Goal: Navigation & Orientation: Find specific page/section

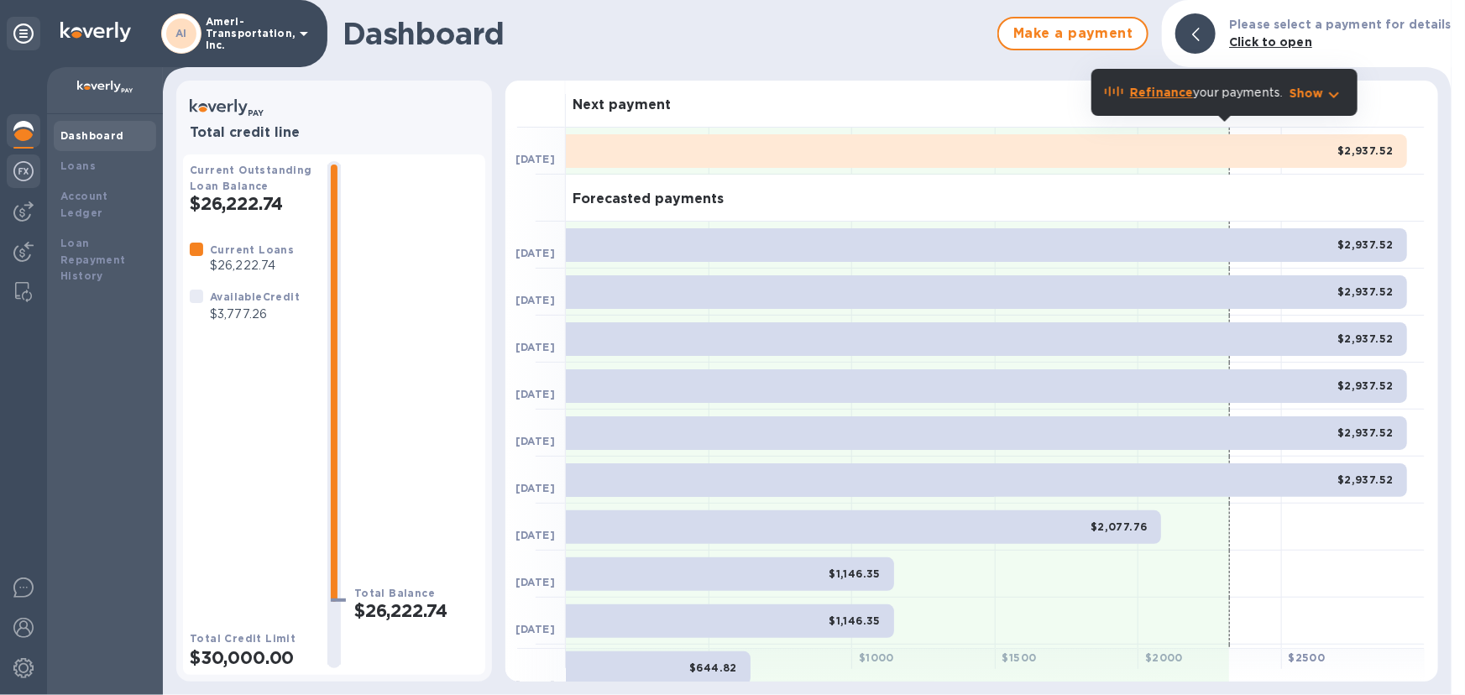
click at [23, 172] on img at bounding box center [23, 171] width 20 height 20
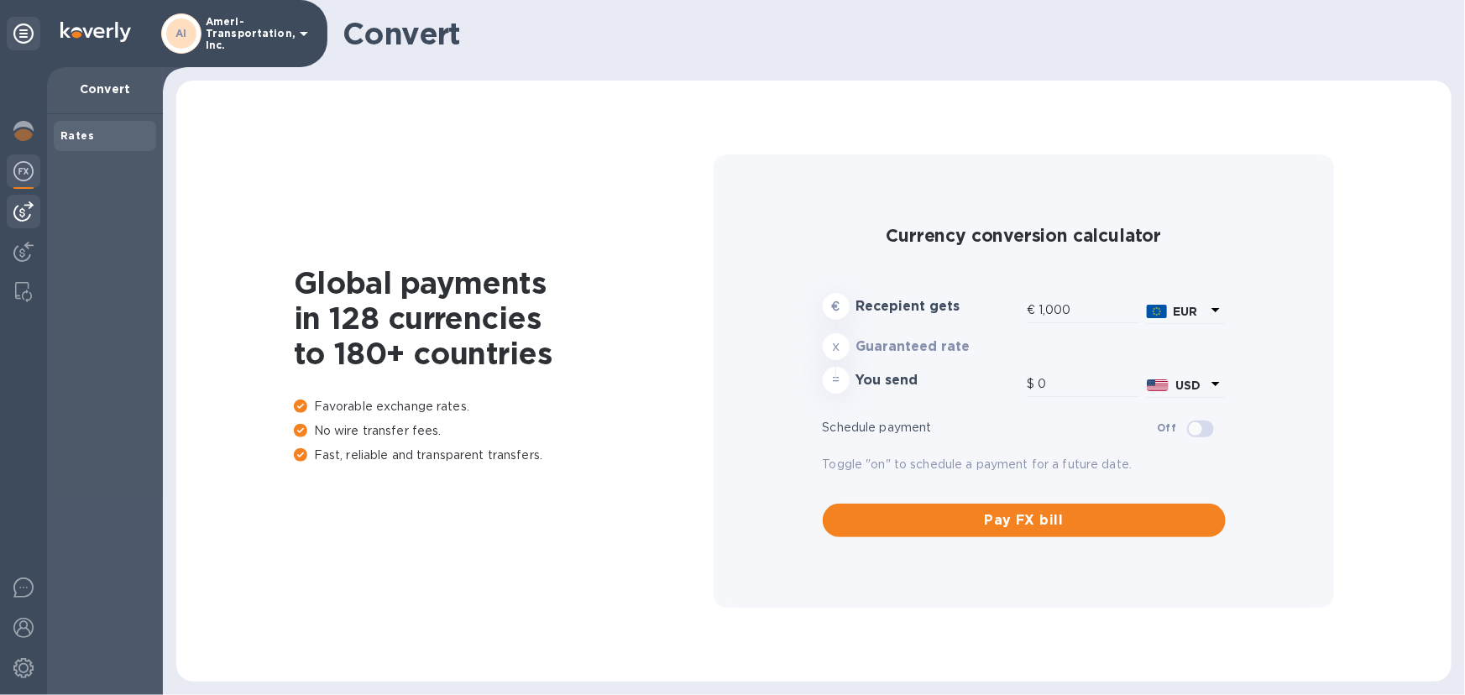
click at [22, 208] on img at bounding box center [23, 211] width 20 height 20
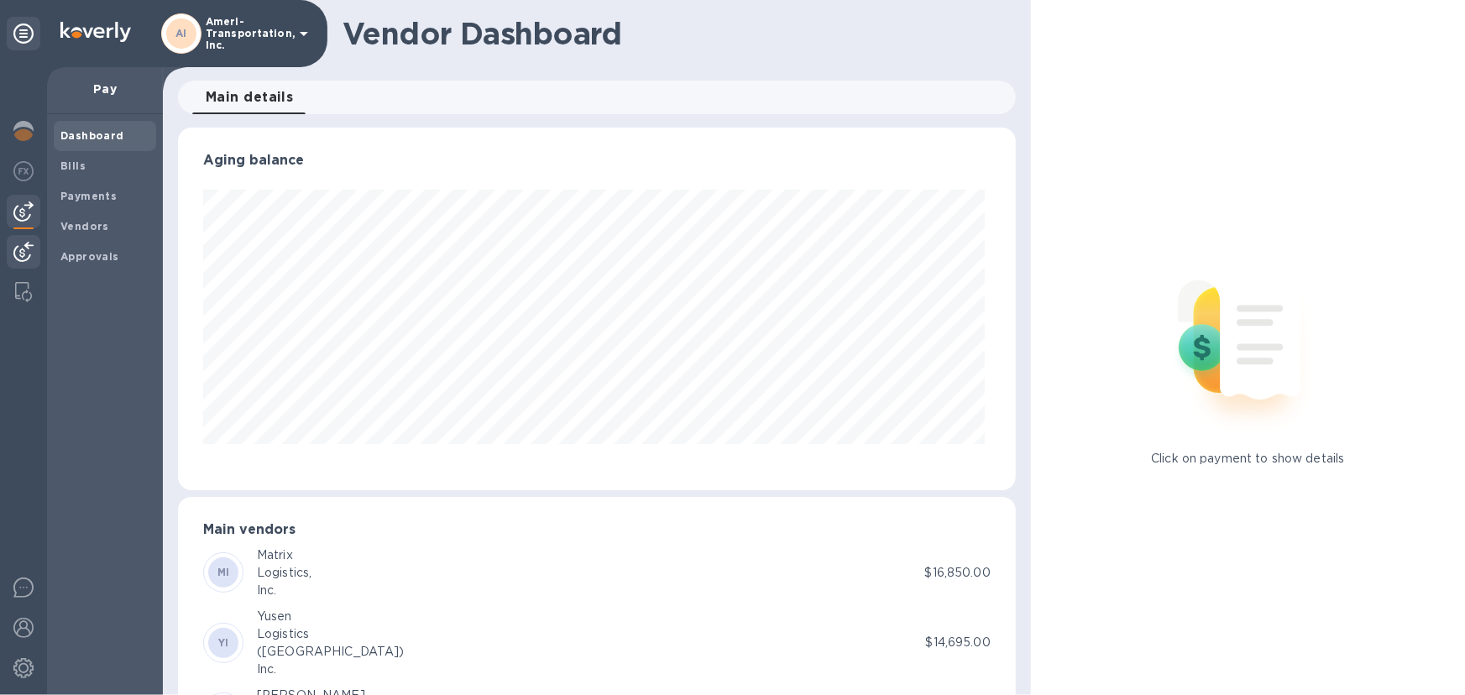
scroll to position [362, 831]
click at [18, 247] on img at bounding box center [23, 252] width 20 height 20
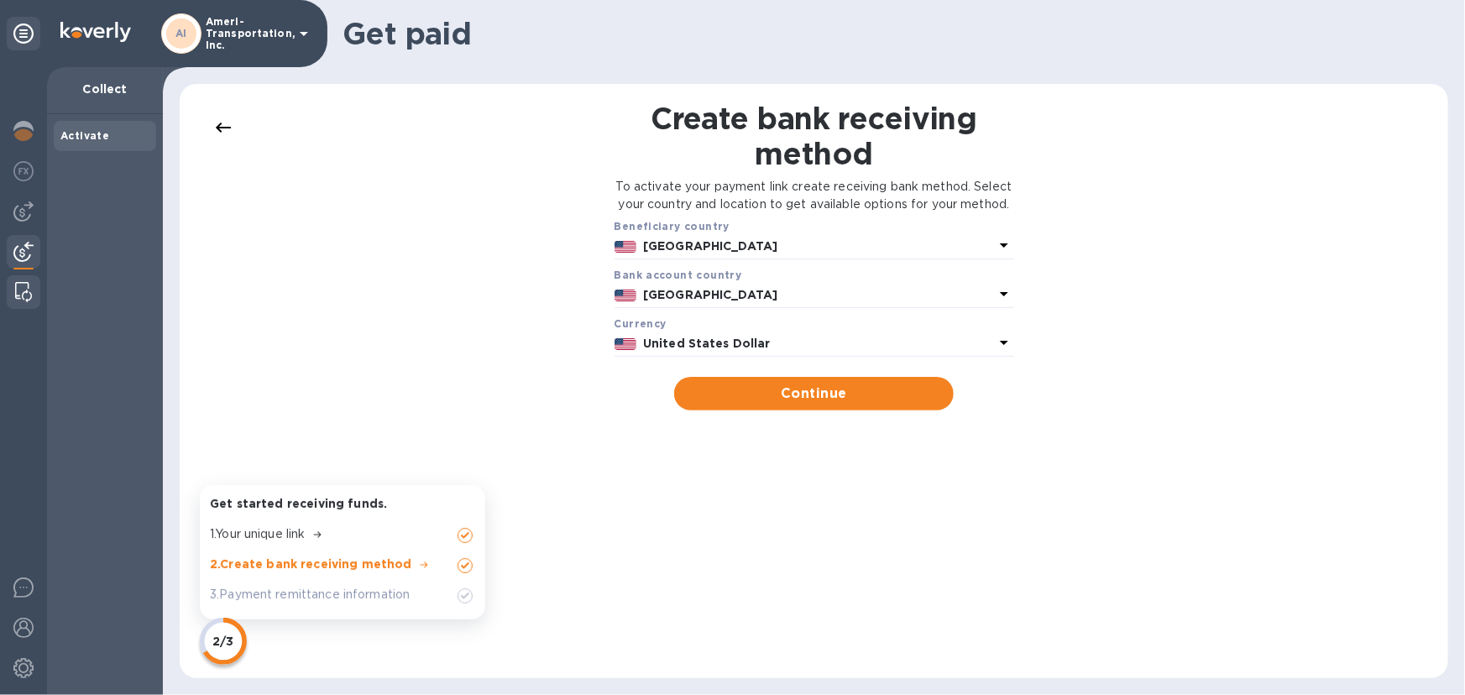
drag, startPoint x: 10, startPoint y: 291, endPoint x: 12, endPoint y: 282, distance: 9.4
click at [11, 291] on div at bounding box center [23, 292] width 30 height 34
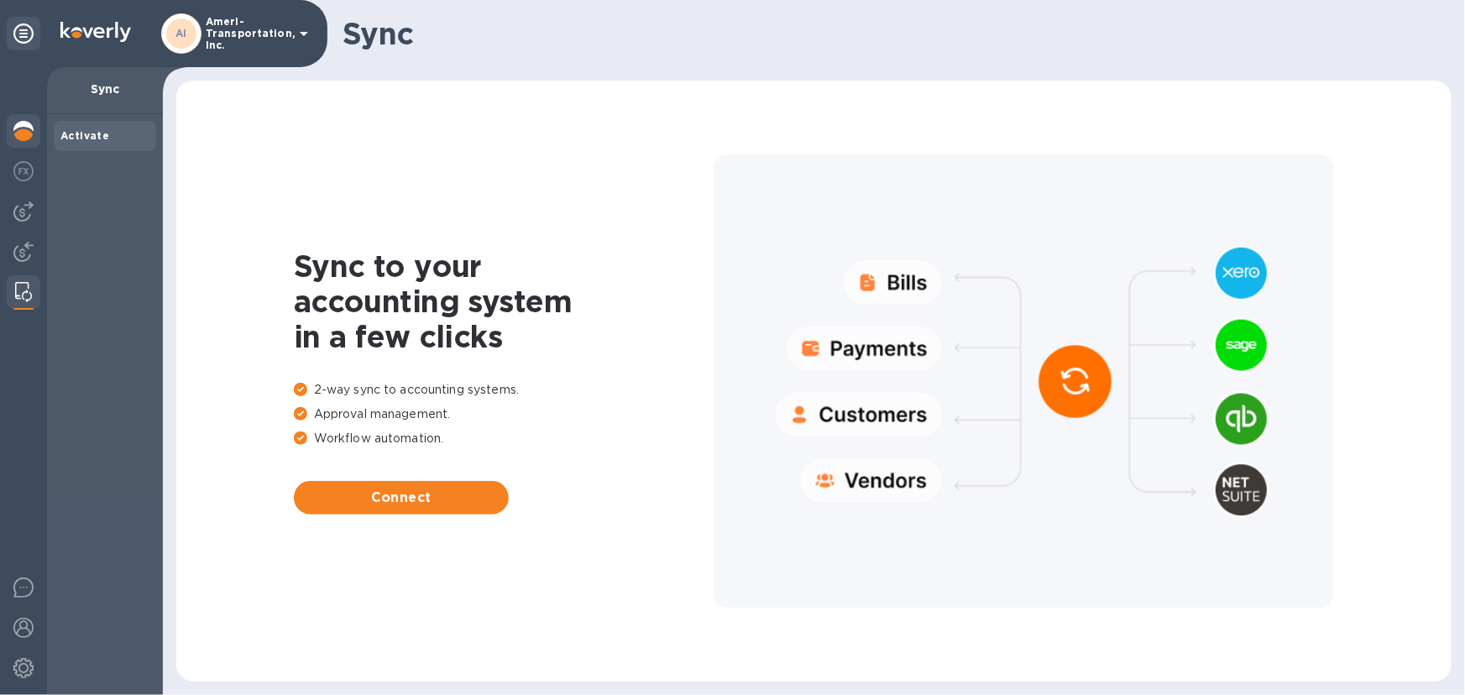
click at [23, 124] on img at bounding box center [23, 131] width 20 height 20
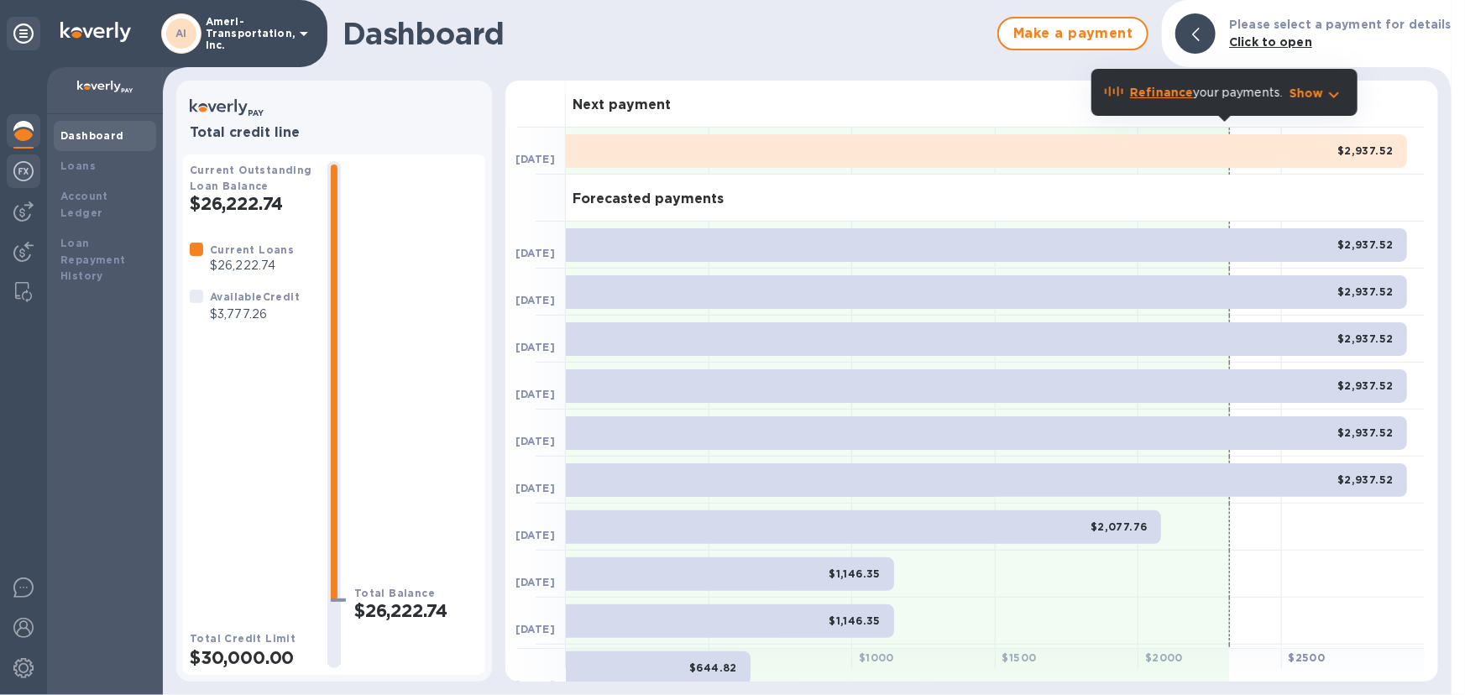
click at [32, 172] on img at bounding box center [23, 171] width 20 height 20
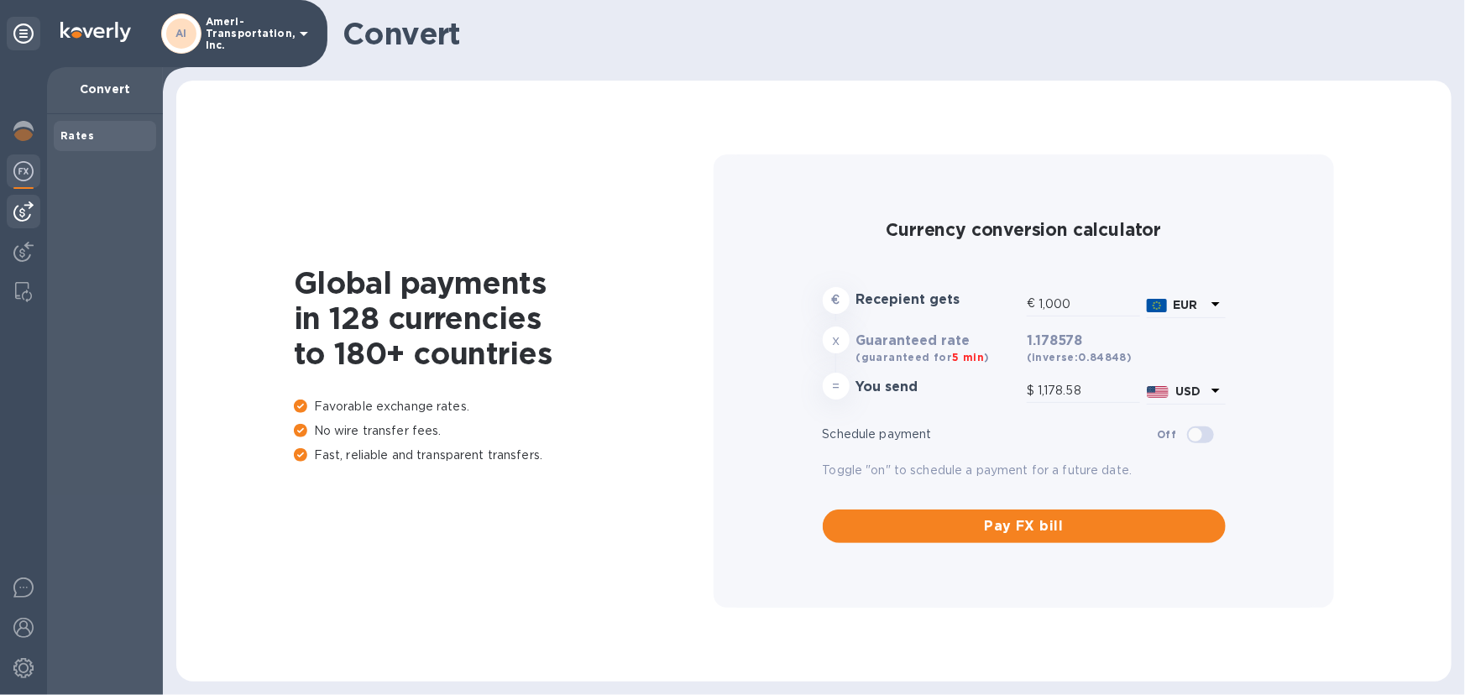
click at [19, 218] on img at bounding box center [23, 211] width 20 height 20
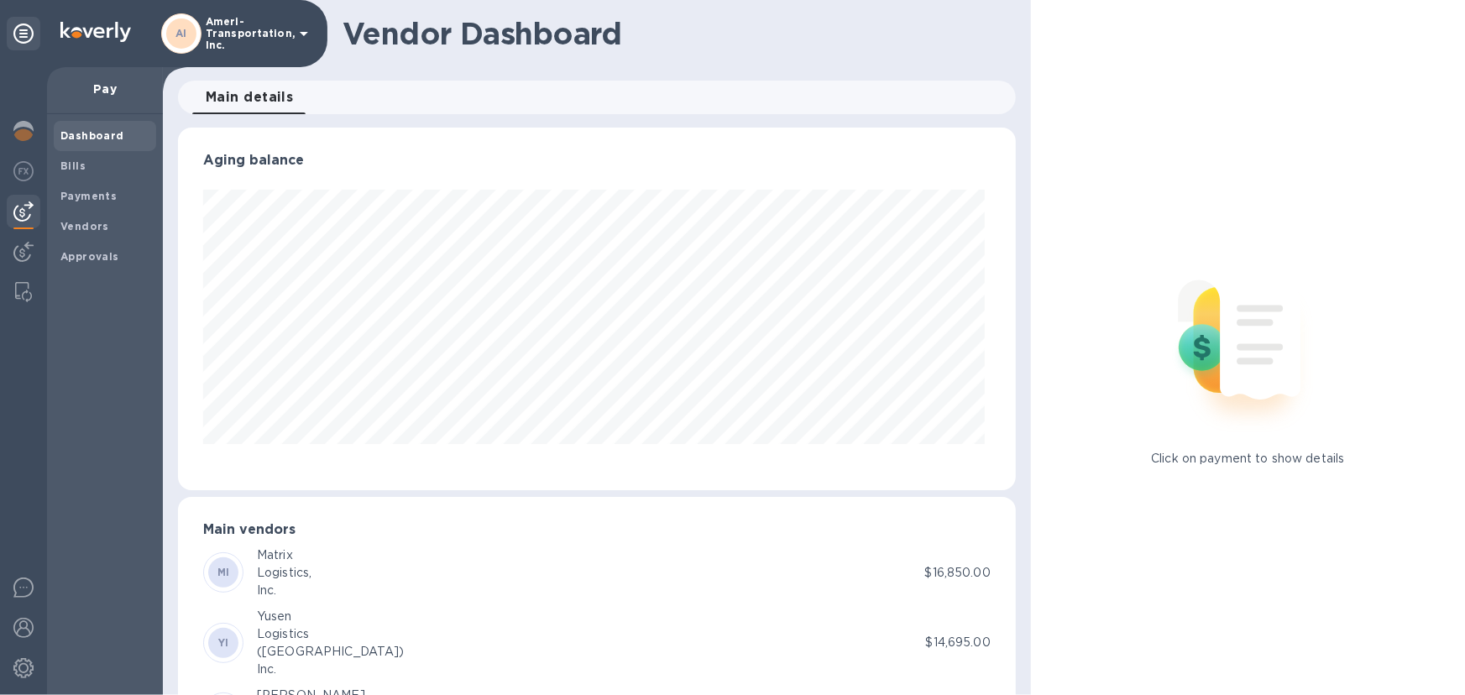
scroll to position [362, 831]
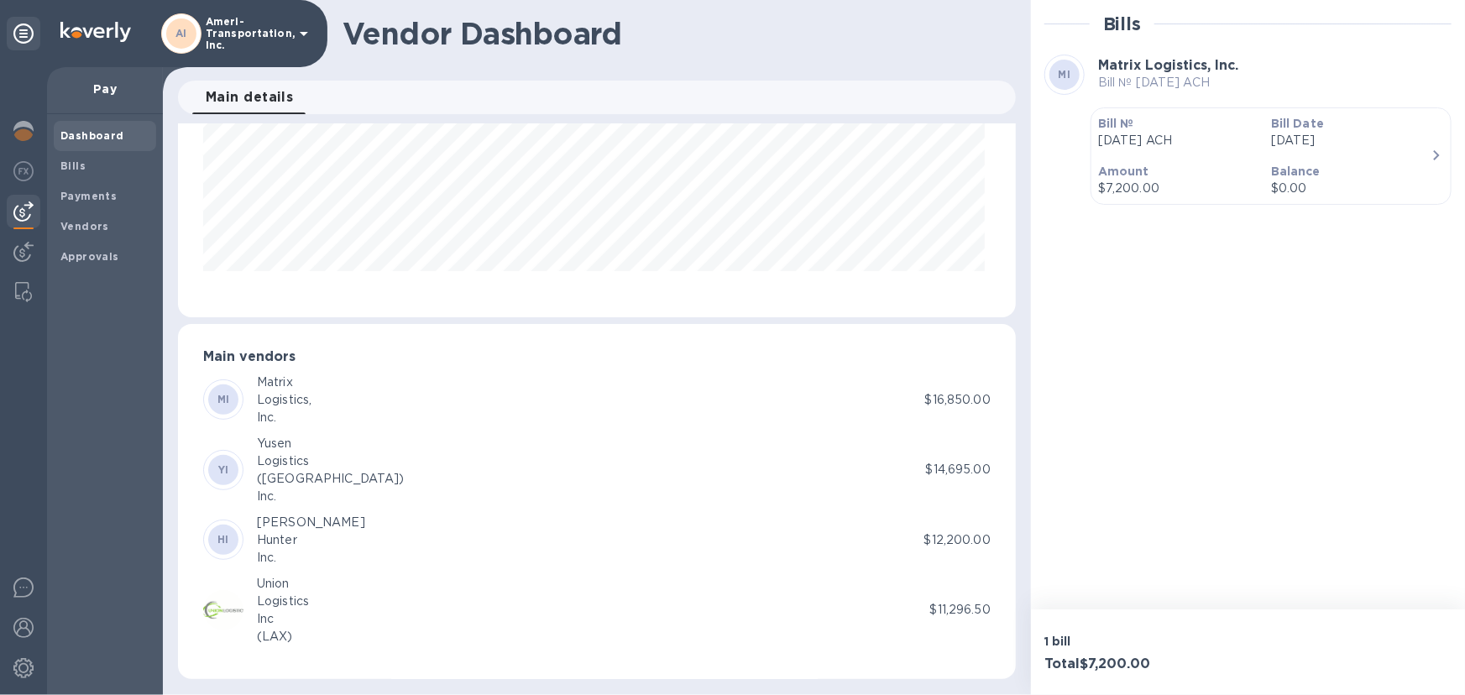
scroll to position [174, 0]
click at [1241, 166] on p "Amount" at bounding box center [1177, 171] width 159 height 17
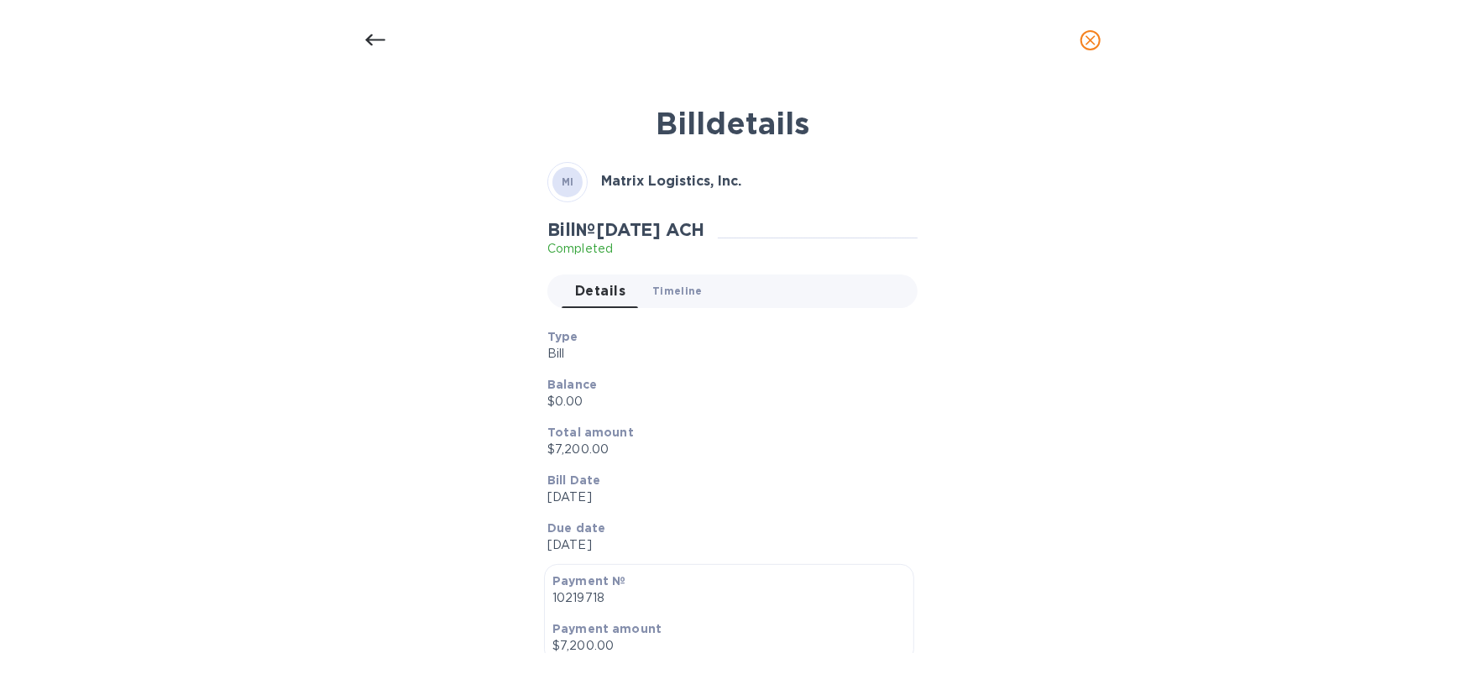
click at [689, 287] on span "Timeline 0" at bounding box center [677, 291] width 50 height 18
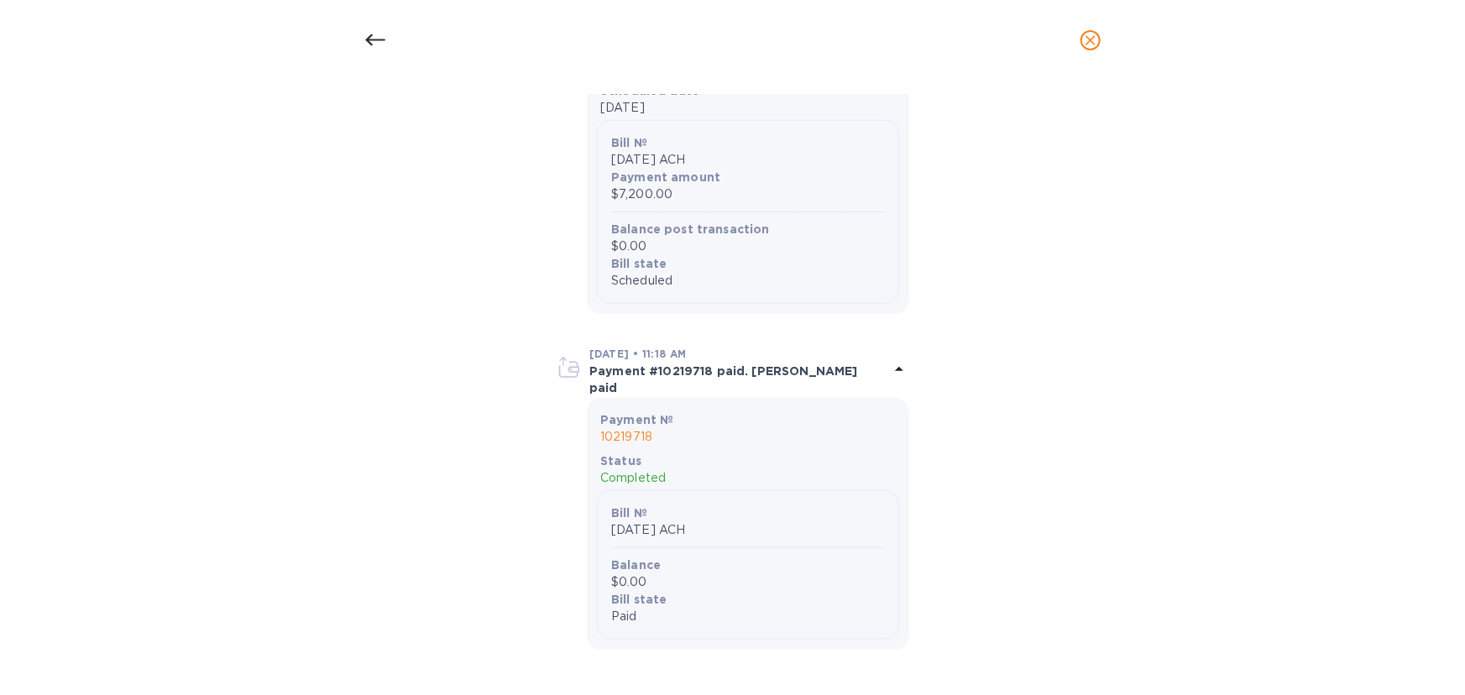
scroll to position [878, 0]
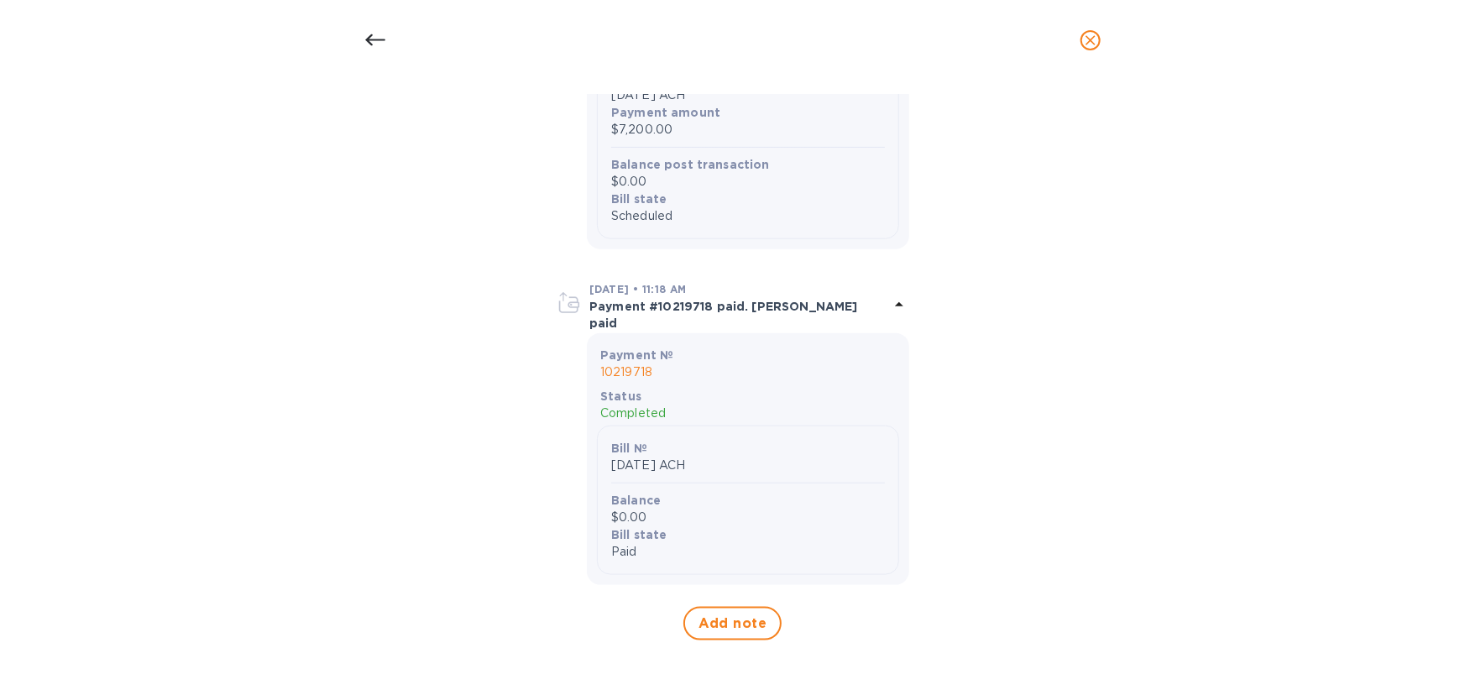
click at [643, 413] on p "Completed" at bounding box center [747, 414] width 295 height 18
drag, startPoint x: 650, startPoint y: 556, endPoint x: 586, endPoint y: 346, distance: 220.3
click at [587, 346] on div "Payment № 10219718 Status Completed Bill № [DATE] ACH Balance $0.00 Bill state …" at bounding box center [748, 459] width 322 height 252
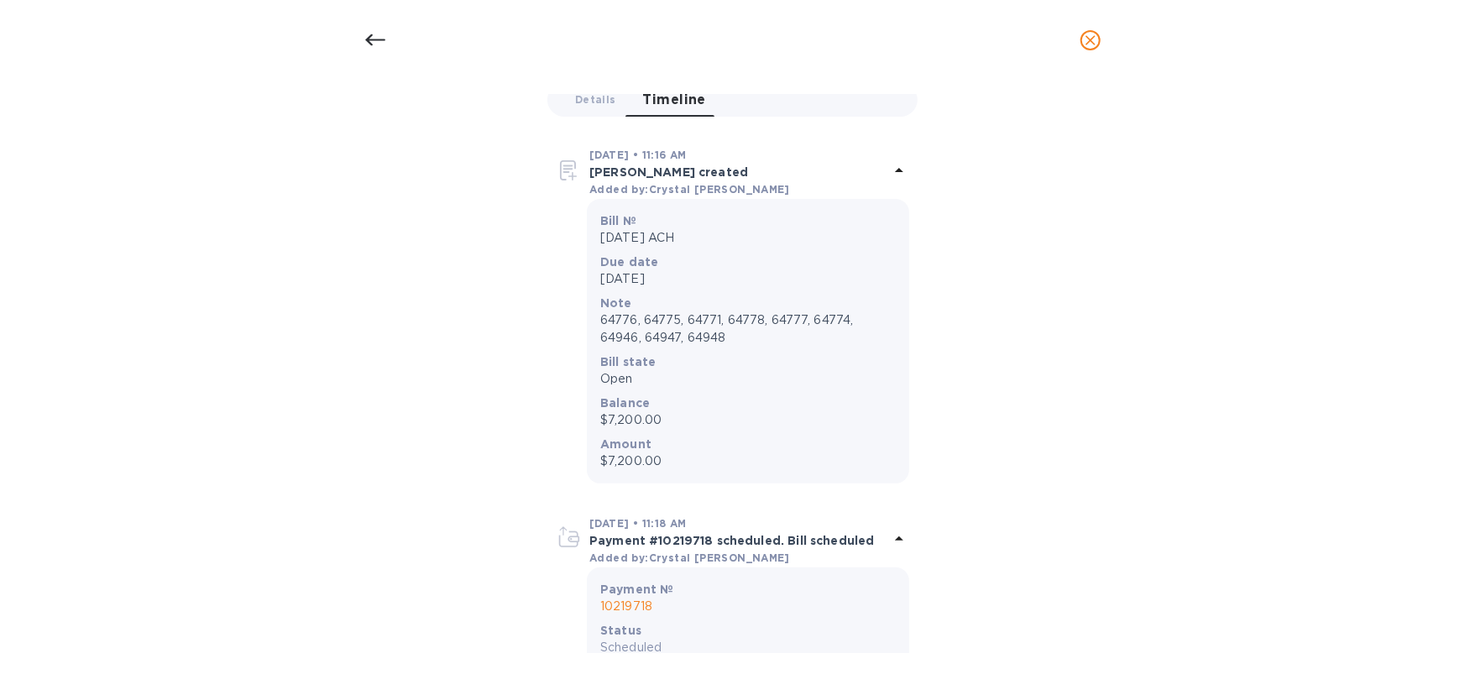
scroll to position [0, 0]
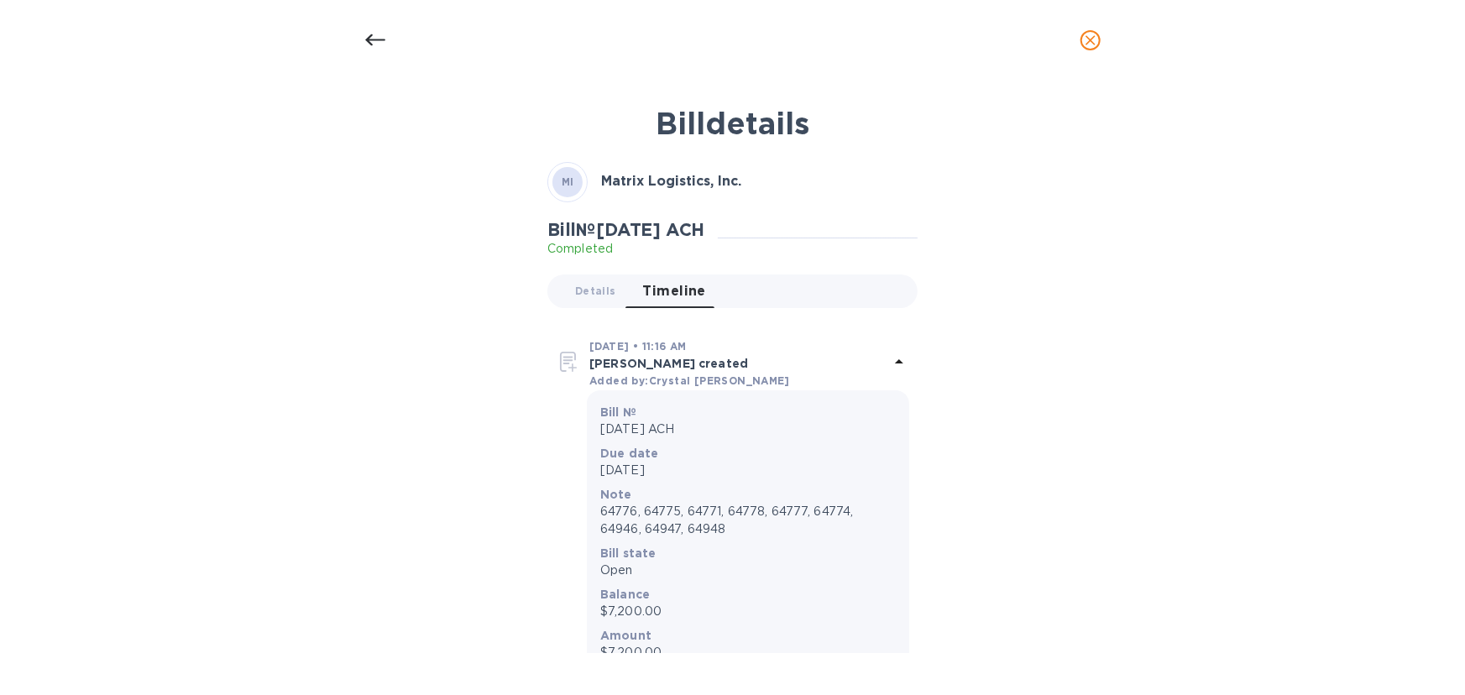
click at [368, 34] on icon at bounding box center [375, 40] width 20 height 20
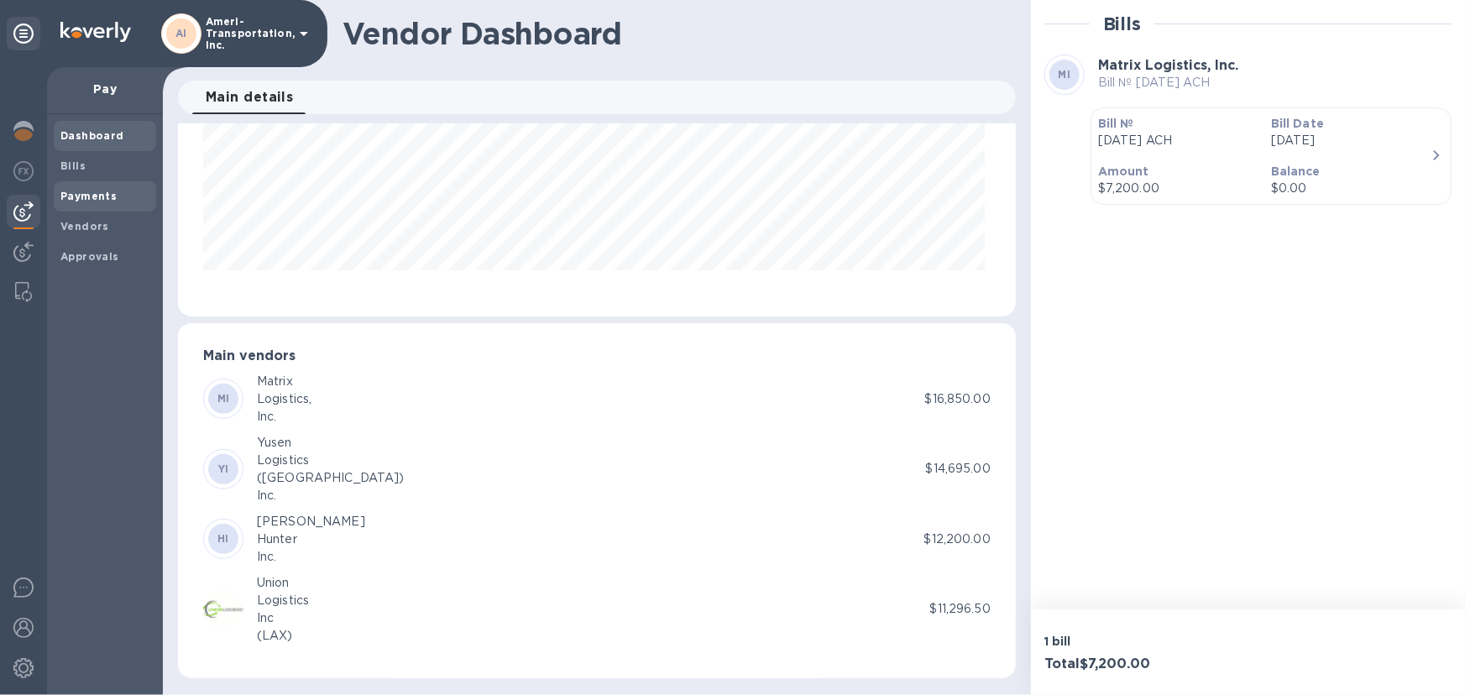
click at [103, 191] on b "Payments" at bounding box center [88, 196] width 56 height 13
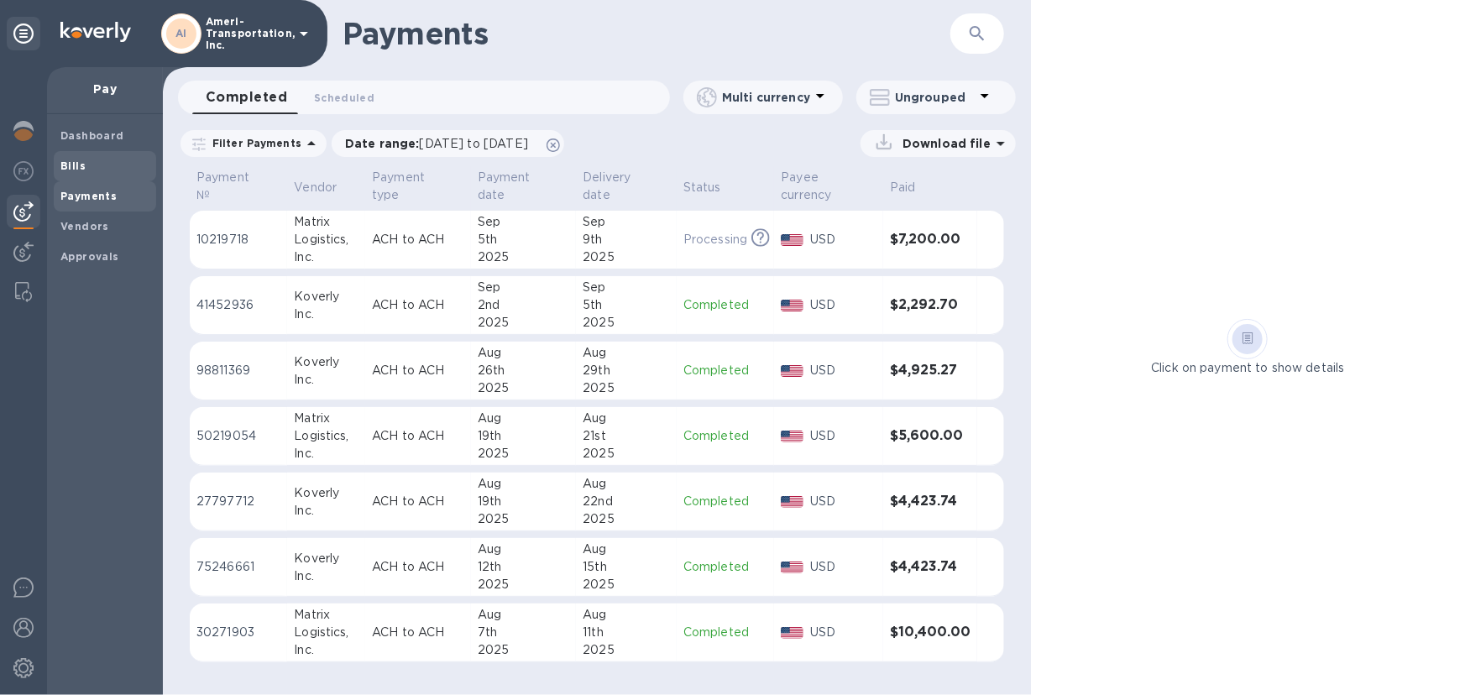
click at [94, 171] on span "Bills" at bounding box center [104, 166] width 89 height 17
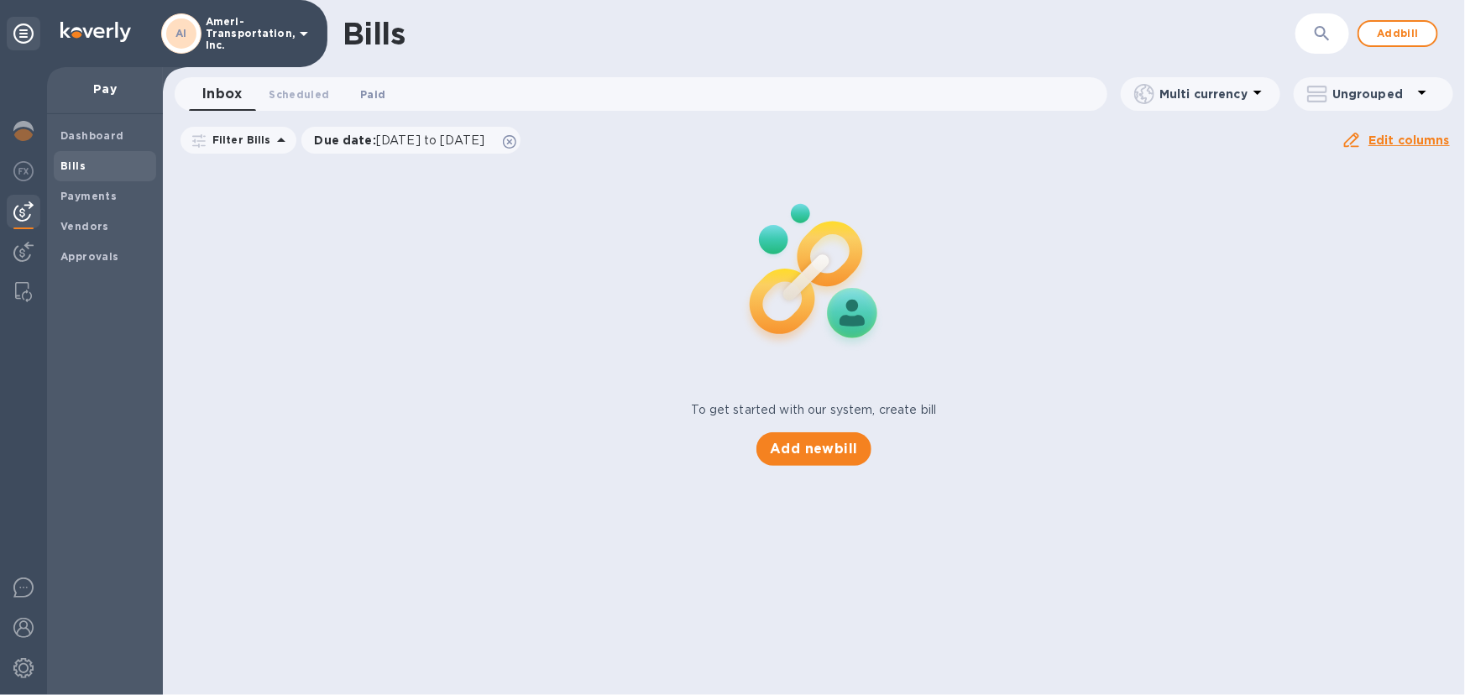
click at [373, 94] on span "Paid 0" at bounding box center [372, 95] width 25 height 18
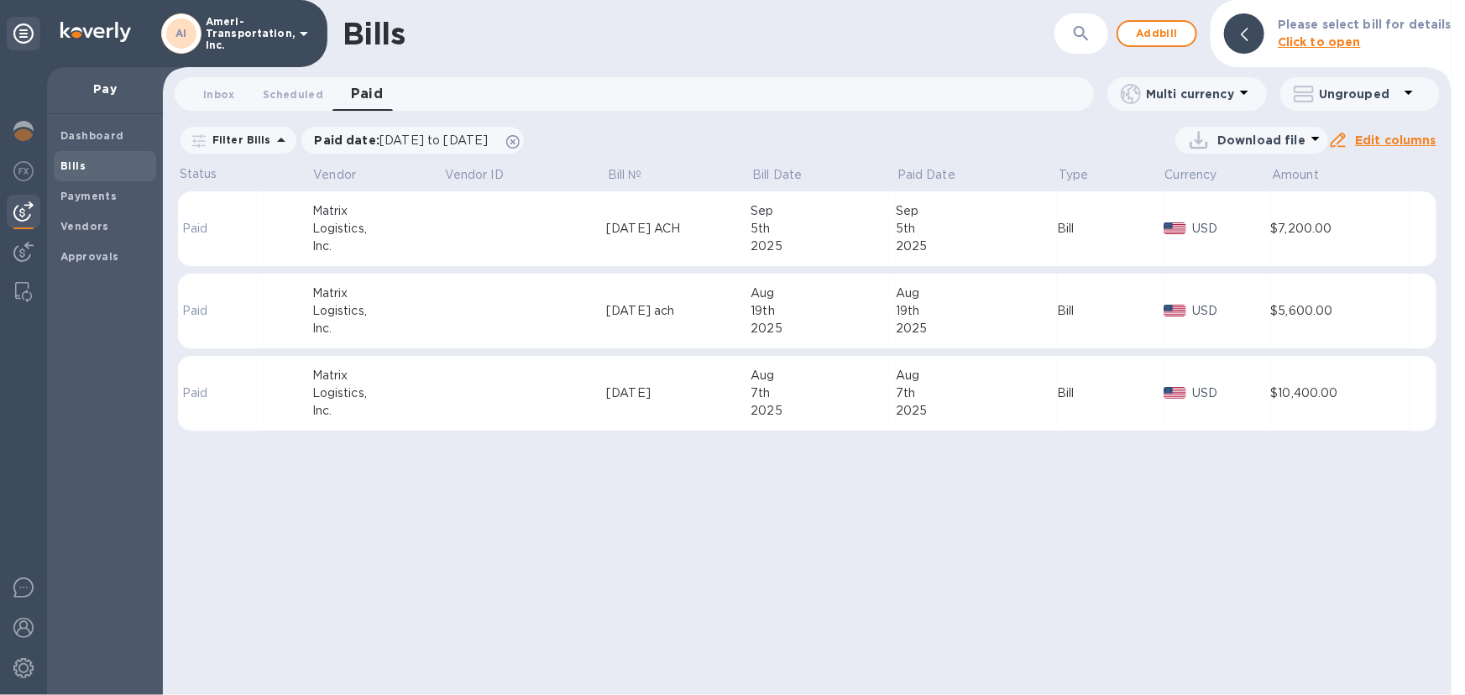
click at [448, 239] on td at bounding box center [524, 229] width 163 height 76
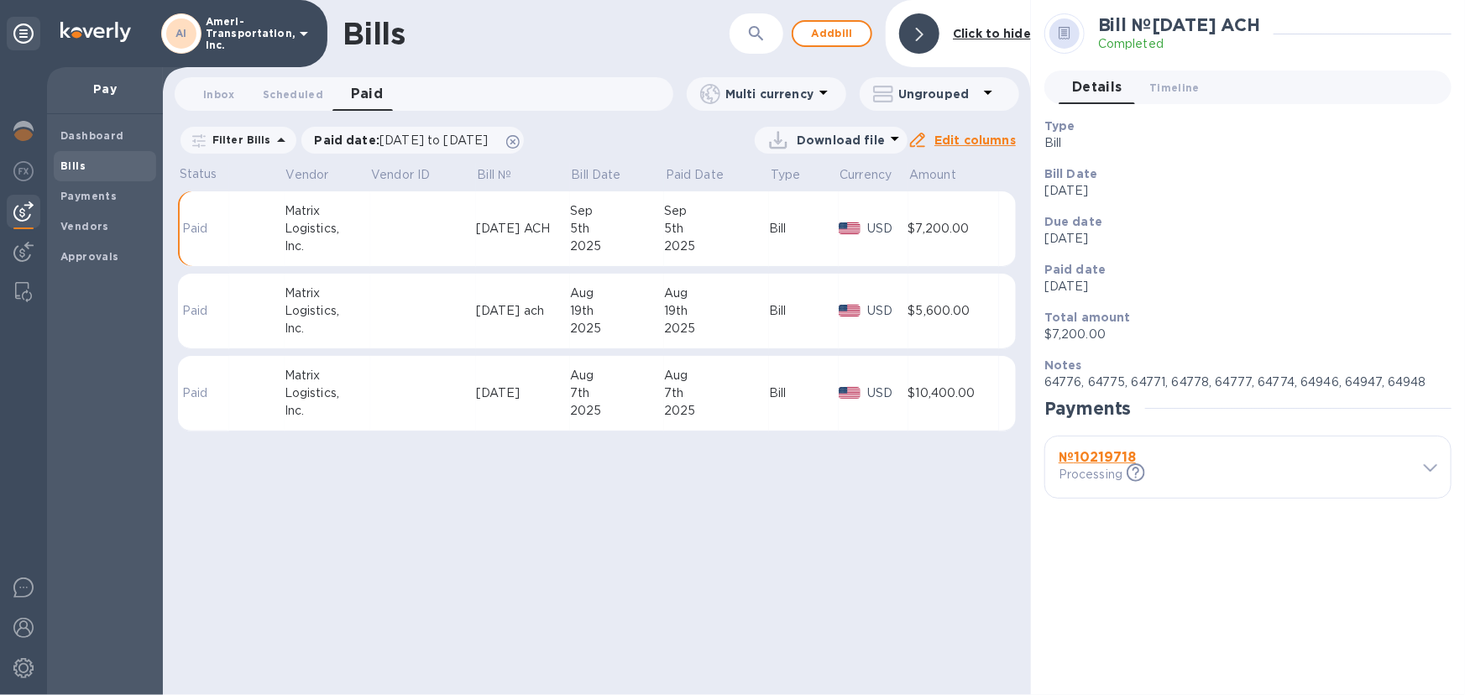
click at [1097, 472] on p "Processing" at bounding box center [1090, 475] width 64 height 18
click at [1131, 476] on icon at bounding box center [1136, 472] width 18 height 18
click at [402, 235] on td at bounding box center [423, 229] width 106 height 76
click at [1067, 463] on b "№ 10219718" at bounding box center [1096, 457] width 77 height 16
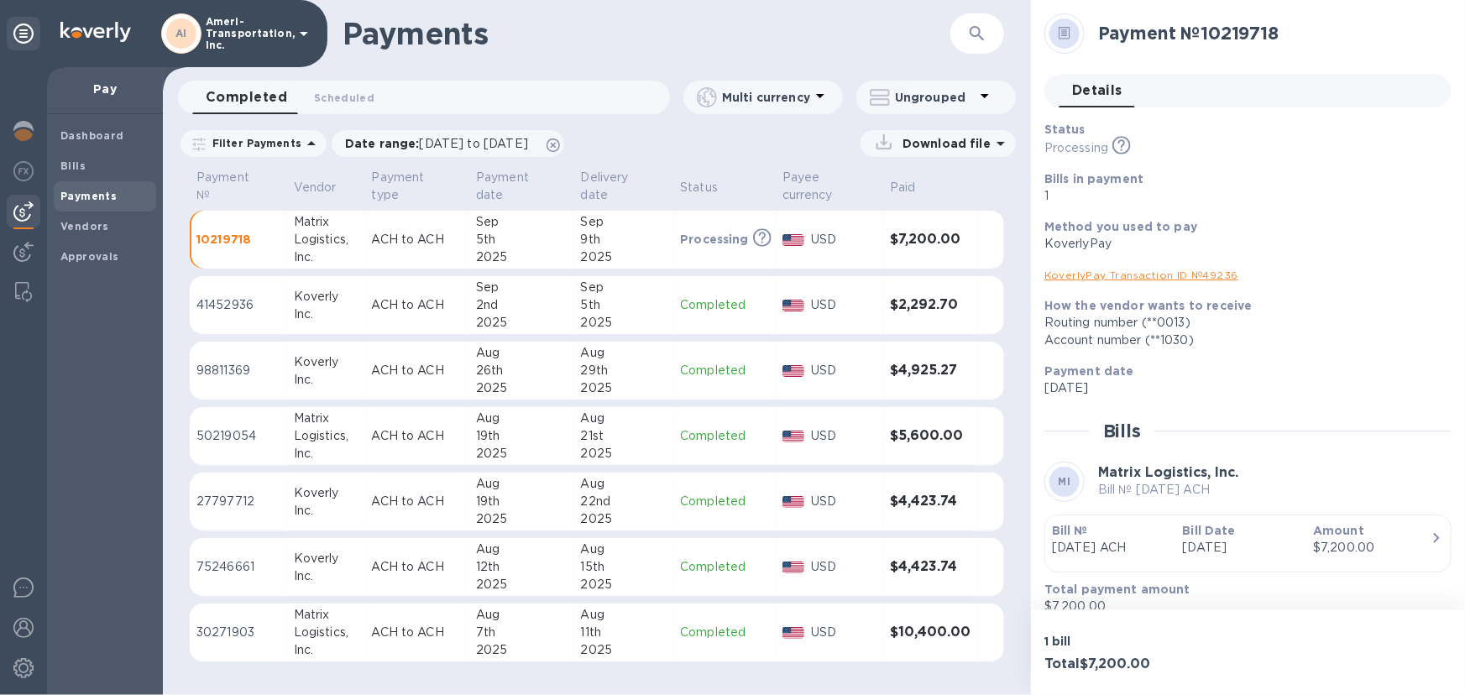
click at [1182, 277] on link "KoverlyPay Transaction ID № 49236" at bounding box center [1141, 275] width 194 height 13
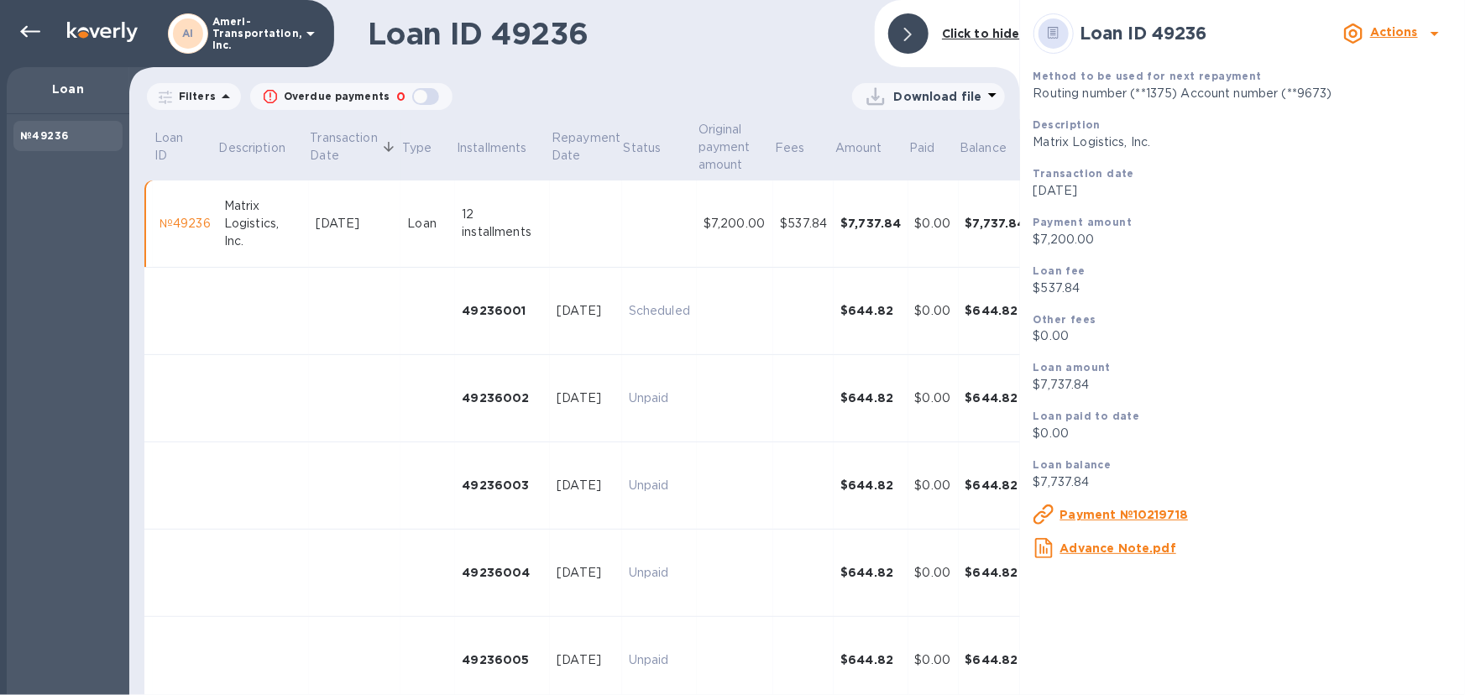
click at [1433, 36] on icon at bounding box center [1434, 33] width 20 height 20
drag, startPoint x: 1018, startPoint y: 354, endPoint x: 1016, endPoint y: 383, distance: 28.6
click at [1016, 383] on div at bounding box center [732, 347] width 1465 height 695
click at [1391, 36] on b "Actions" at bounding box center [1394, 31] width 48 height 13
click at [904, 30] on div at bounding box center [732, 347] width 1465 height 695
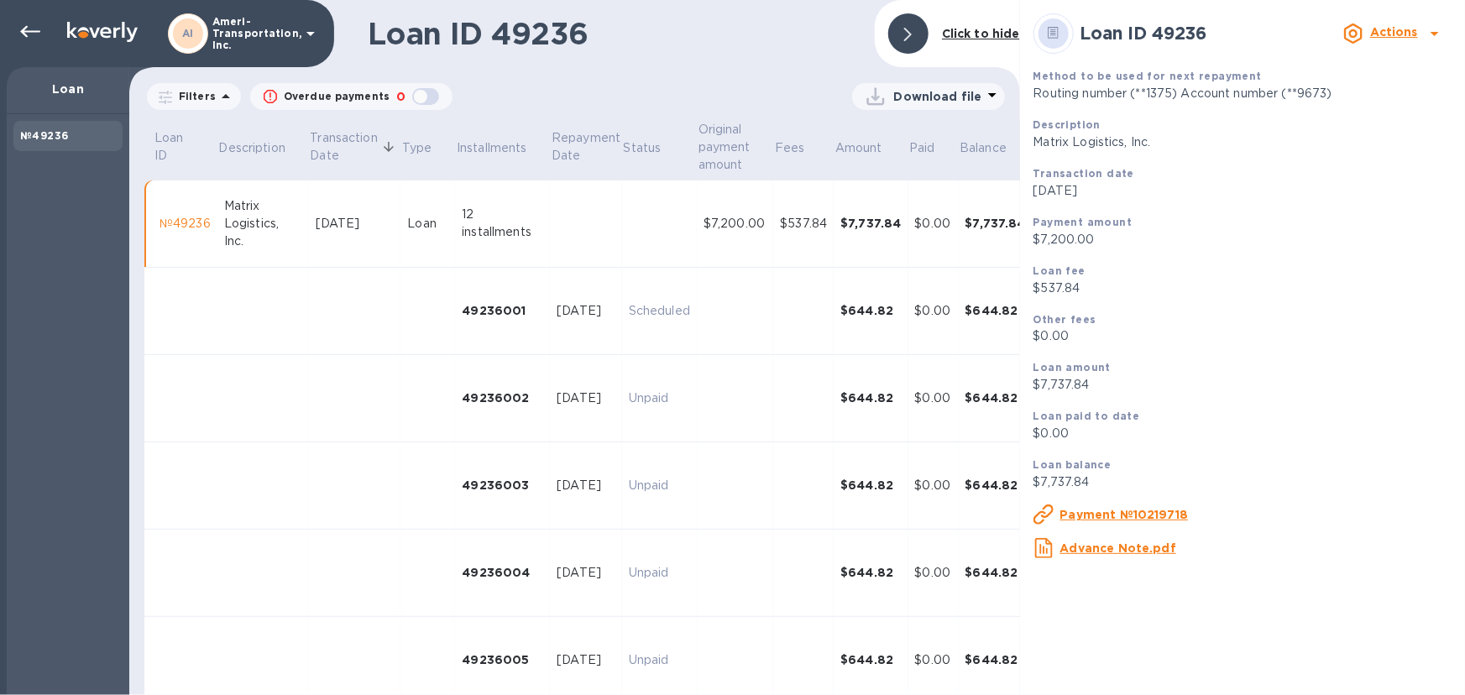
click at [903, 39] on div at bounding box center [908, 33] width 40 height 40
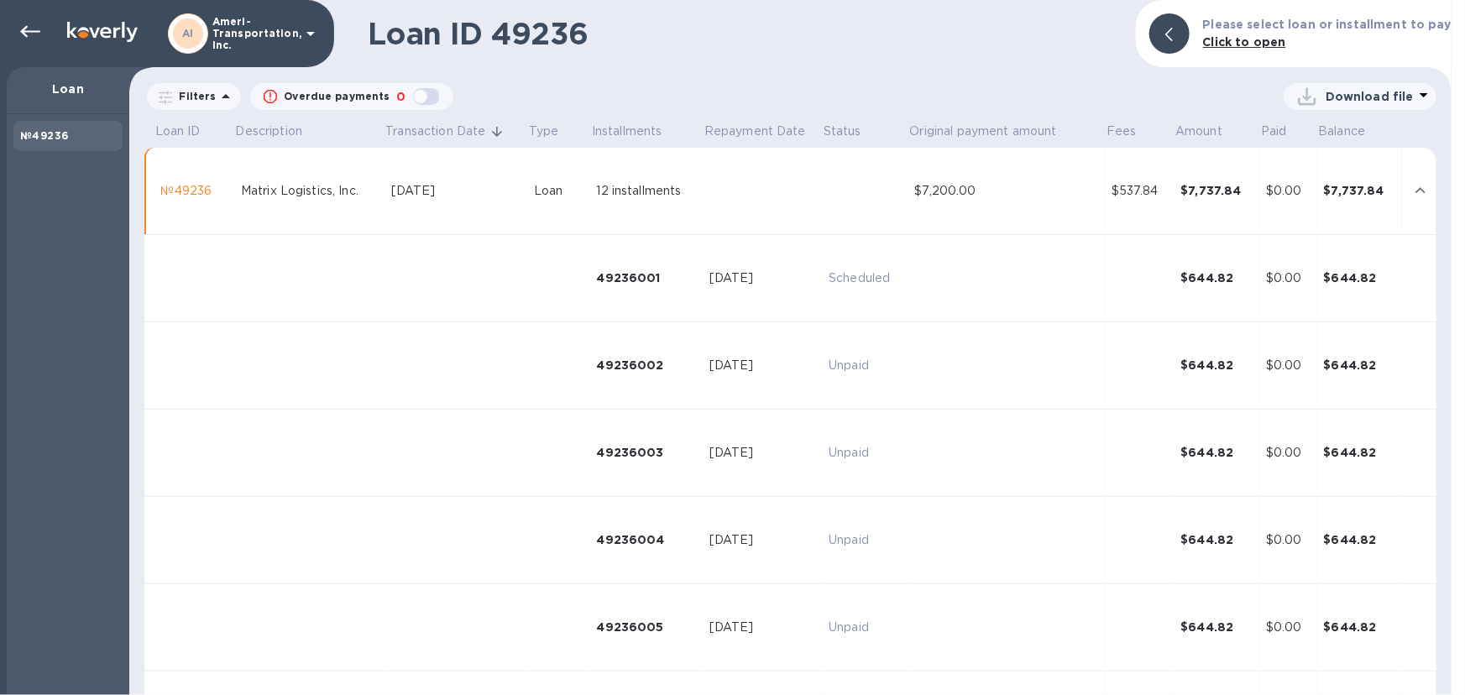
click at [68, 89] on p "Loan" at bounding box center [68, 89] width 96 height 17
click at [238, 18] on p "Ameri-Transportation, Inc." at bounding box center [254, 33] width 84 height 35
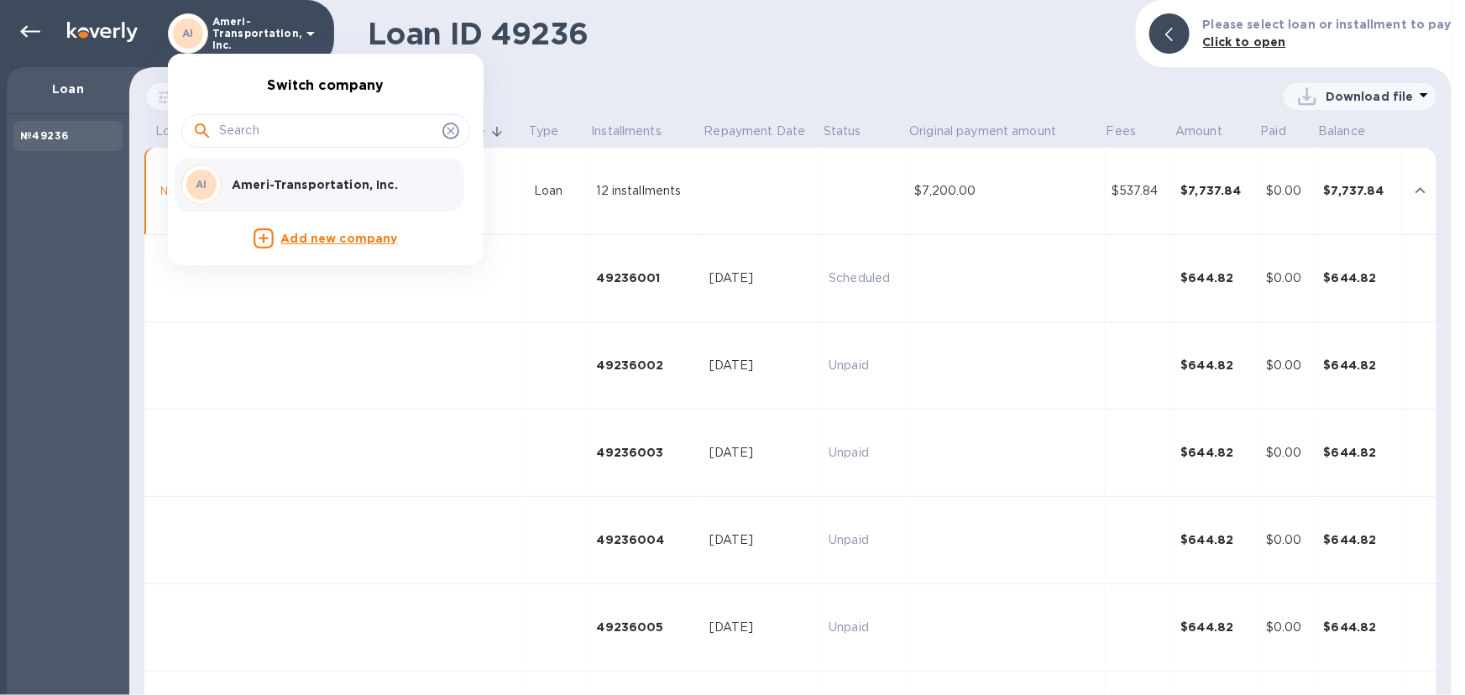
click at [34, 133] on div at bounding box center [732, 347] width 1465 height 695
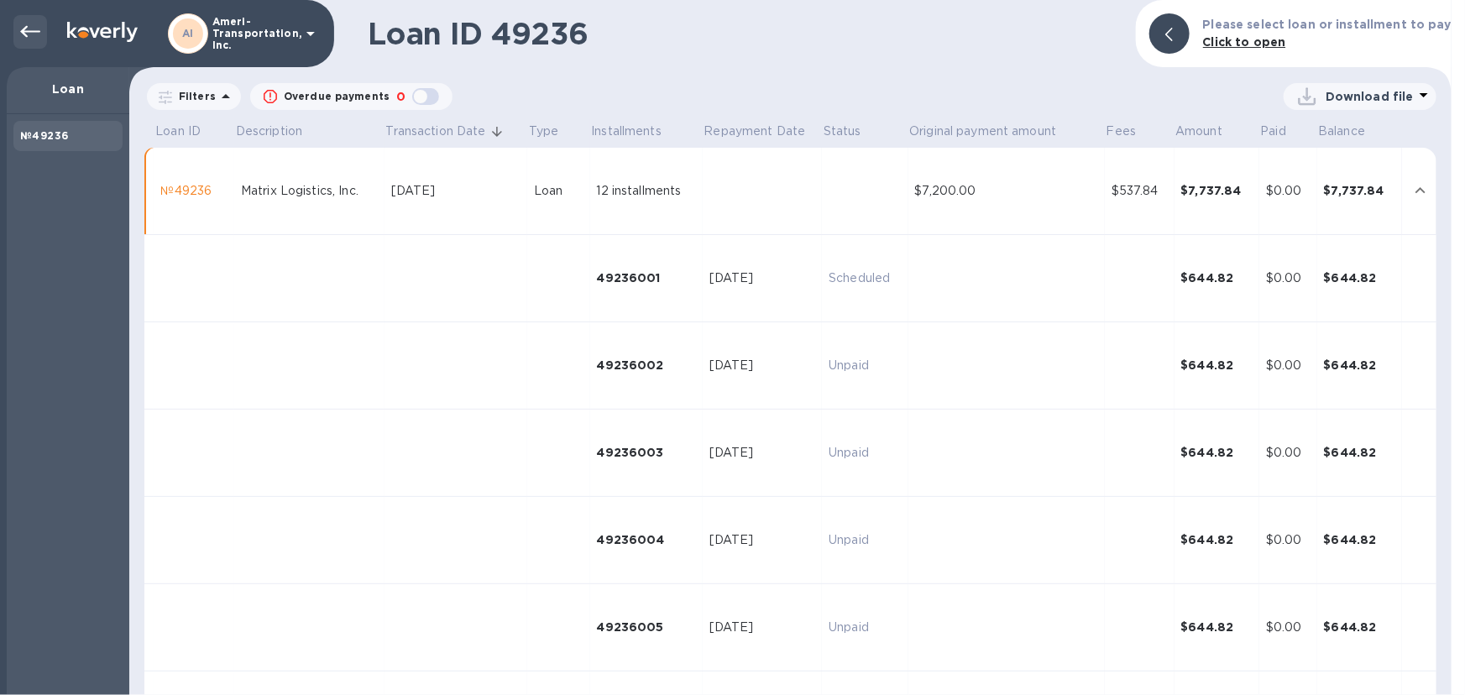
click at [21, 36] on icon at bounding box center [30, 32] width 20 height 20
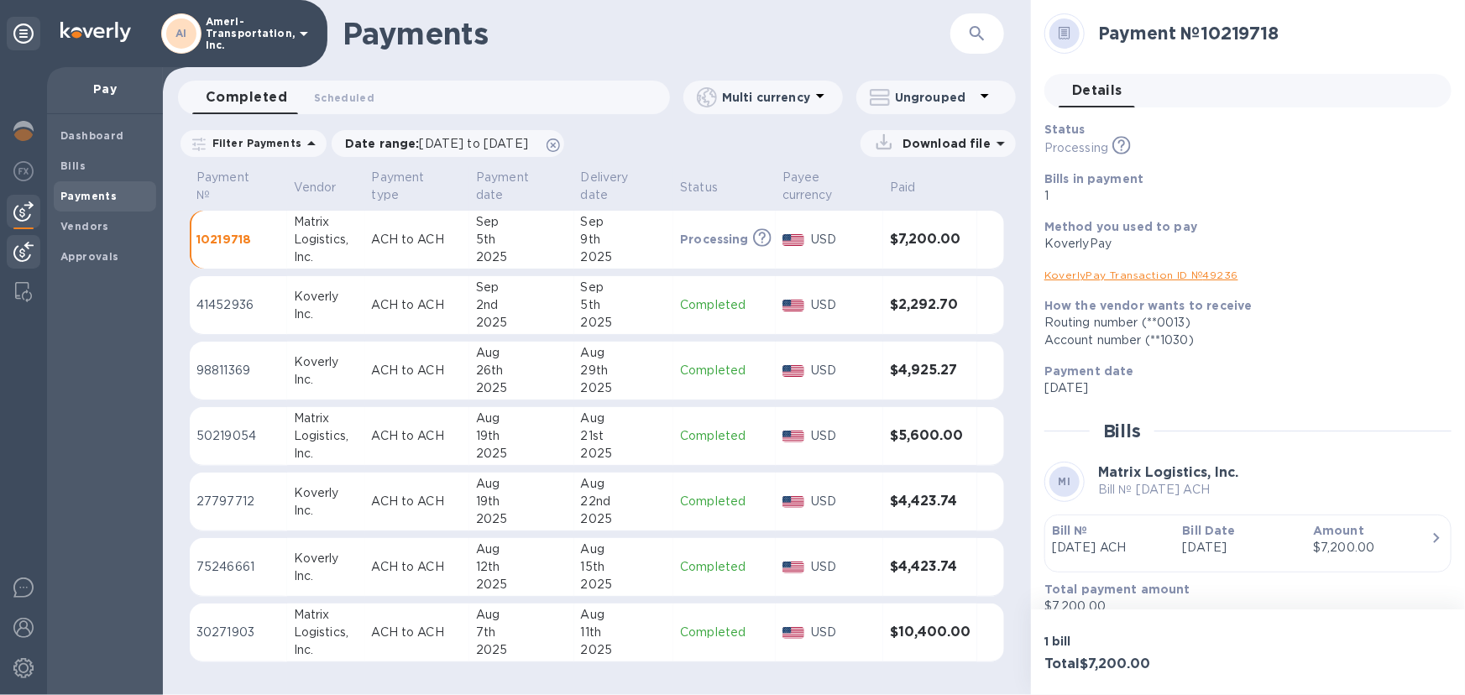
click at [20, 252] on img at bounding box center [23, 252] width 20 height 20
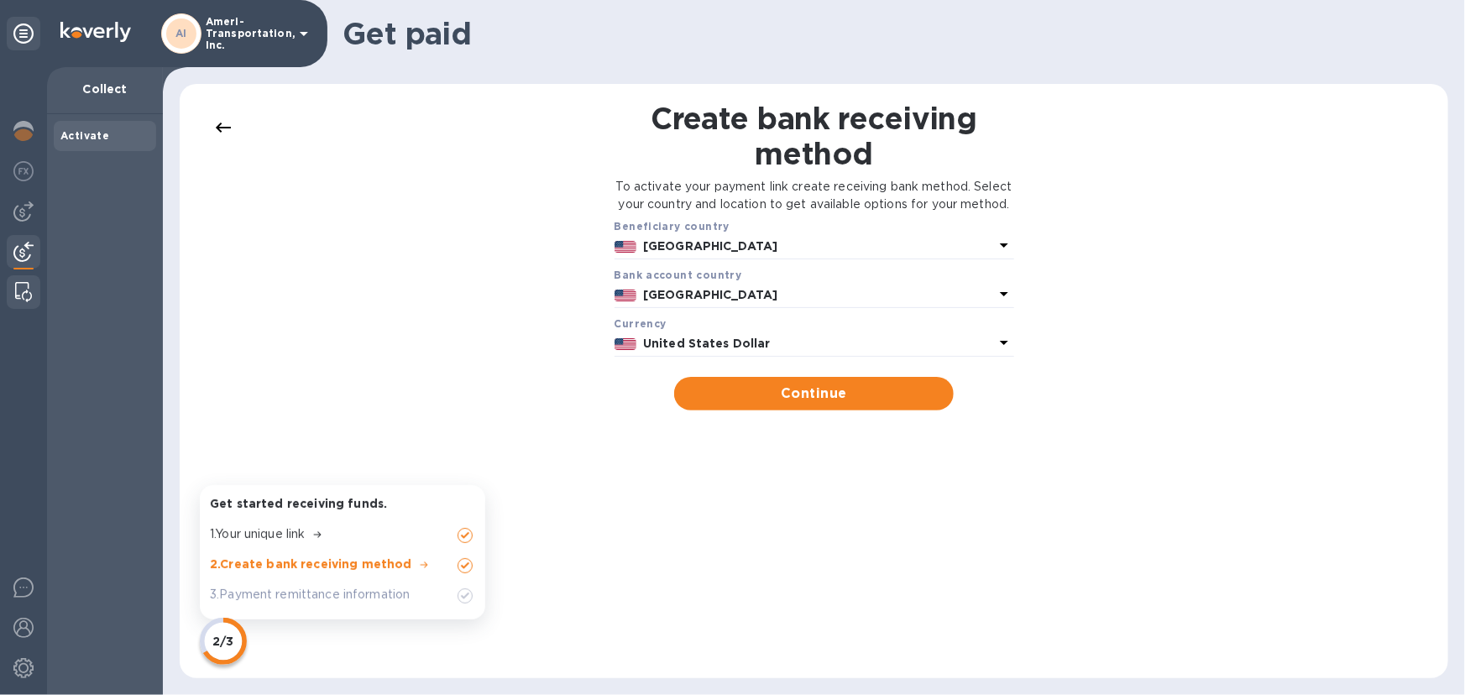
click at [30, 285] on img at bounding box center [23, 292] width 17 height 20
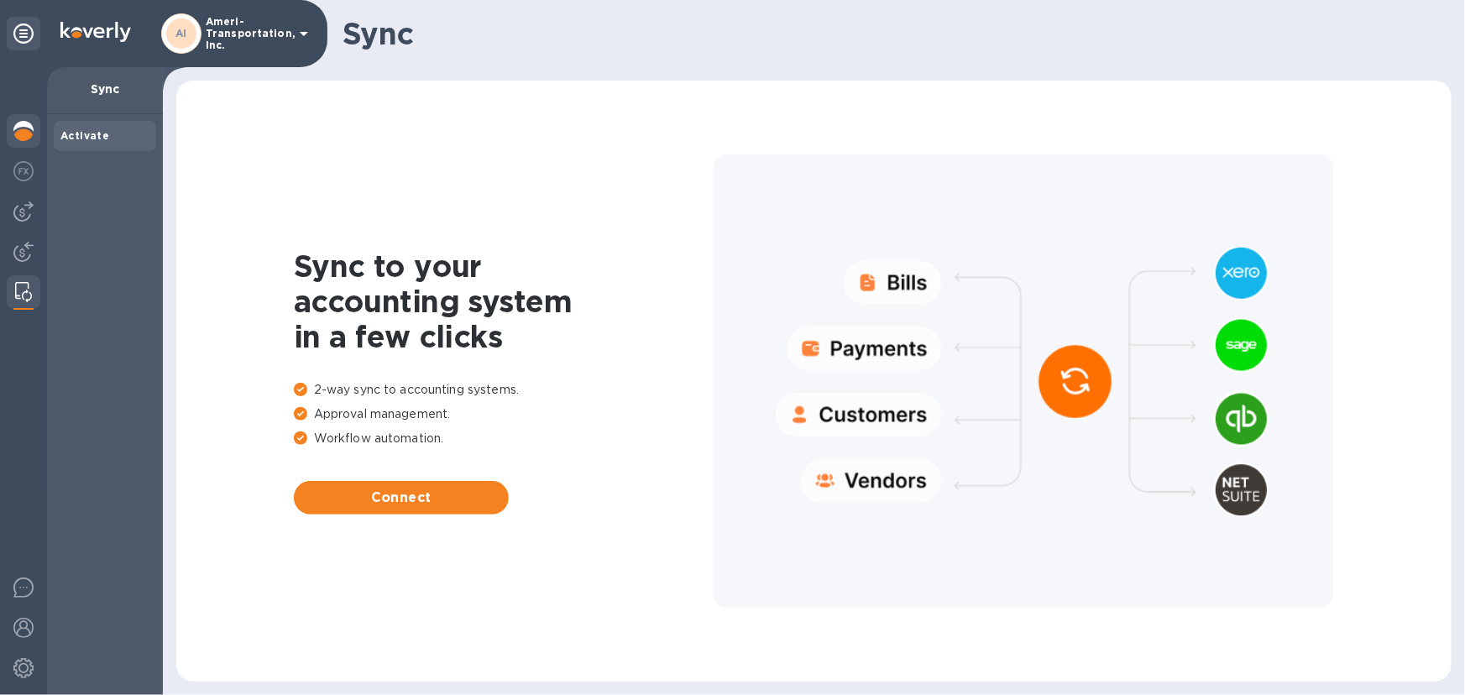
click at [21, 135] on img at bounding box center [23, 131] width 20 height 20
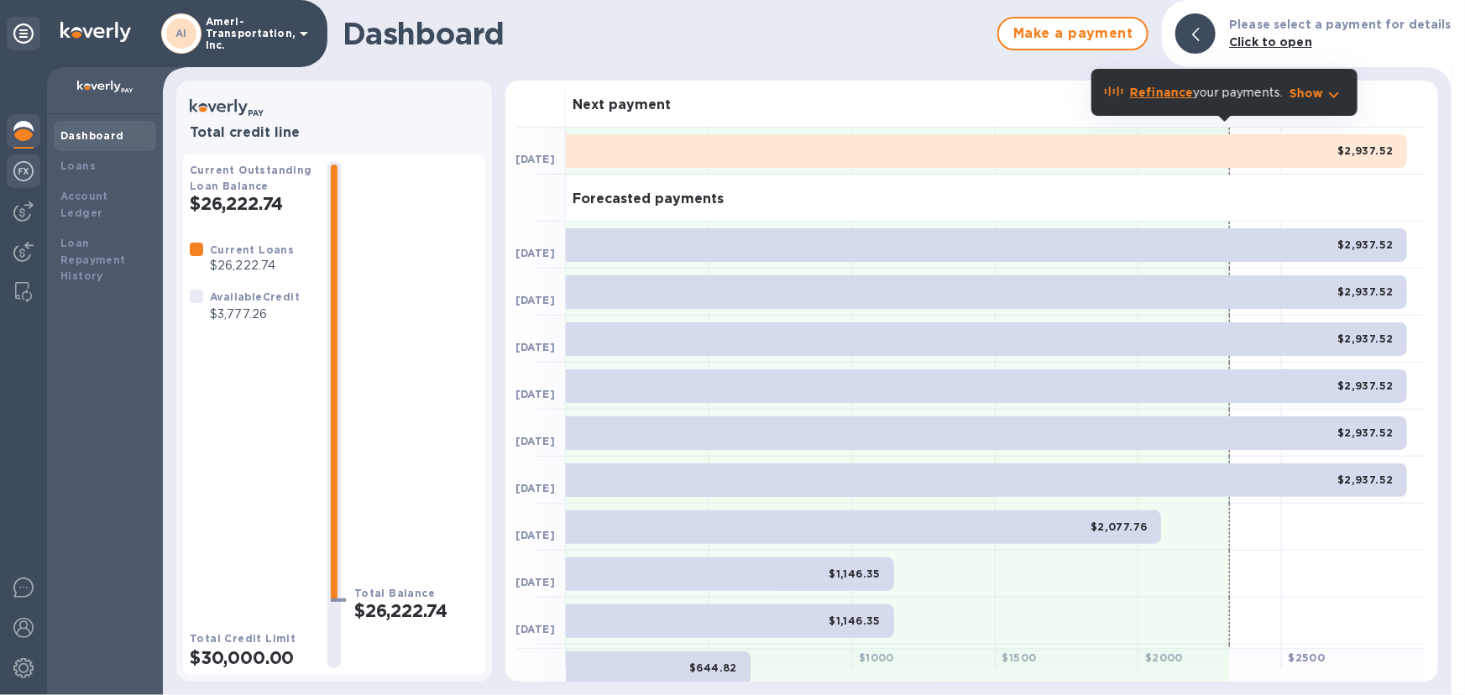
click at [22, 167] on img at bounding box center [23, 171] width 20 height 20
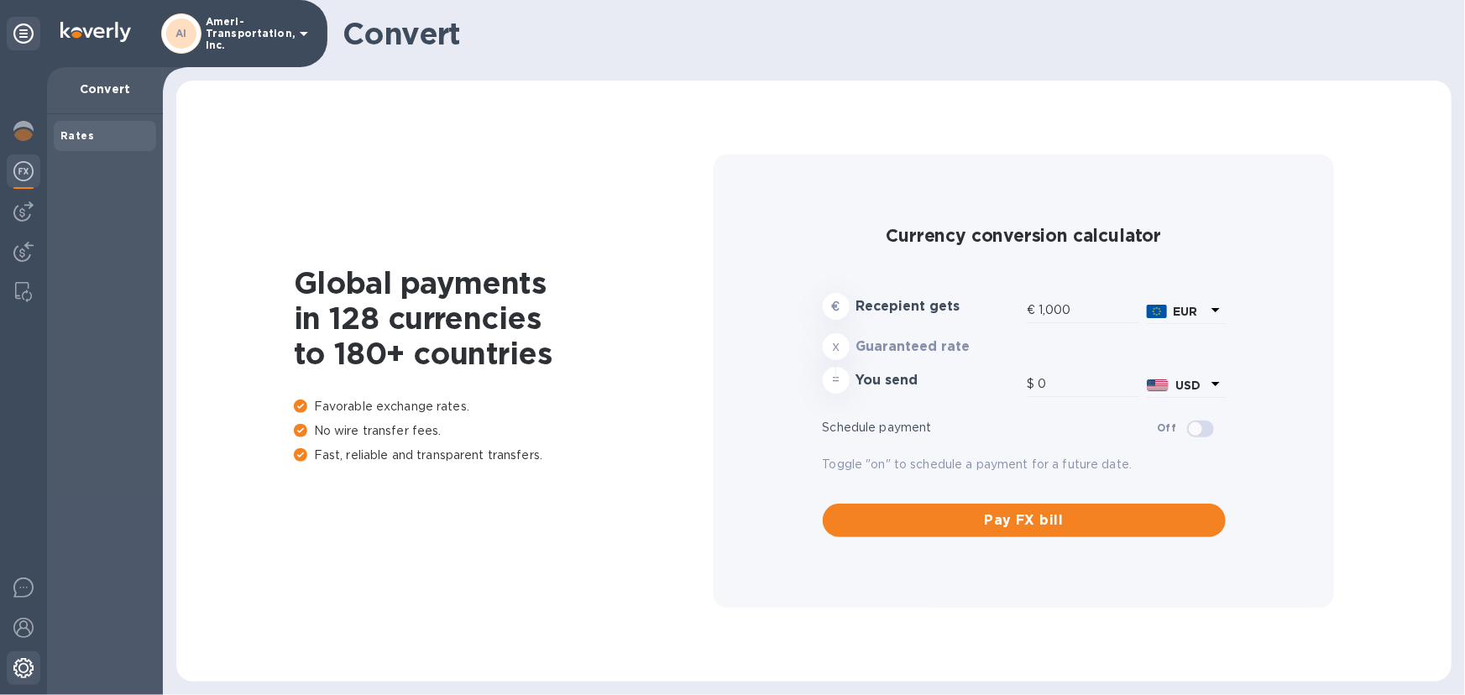
type input "1,178.68"
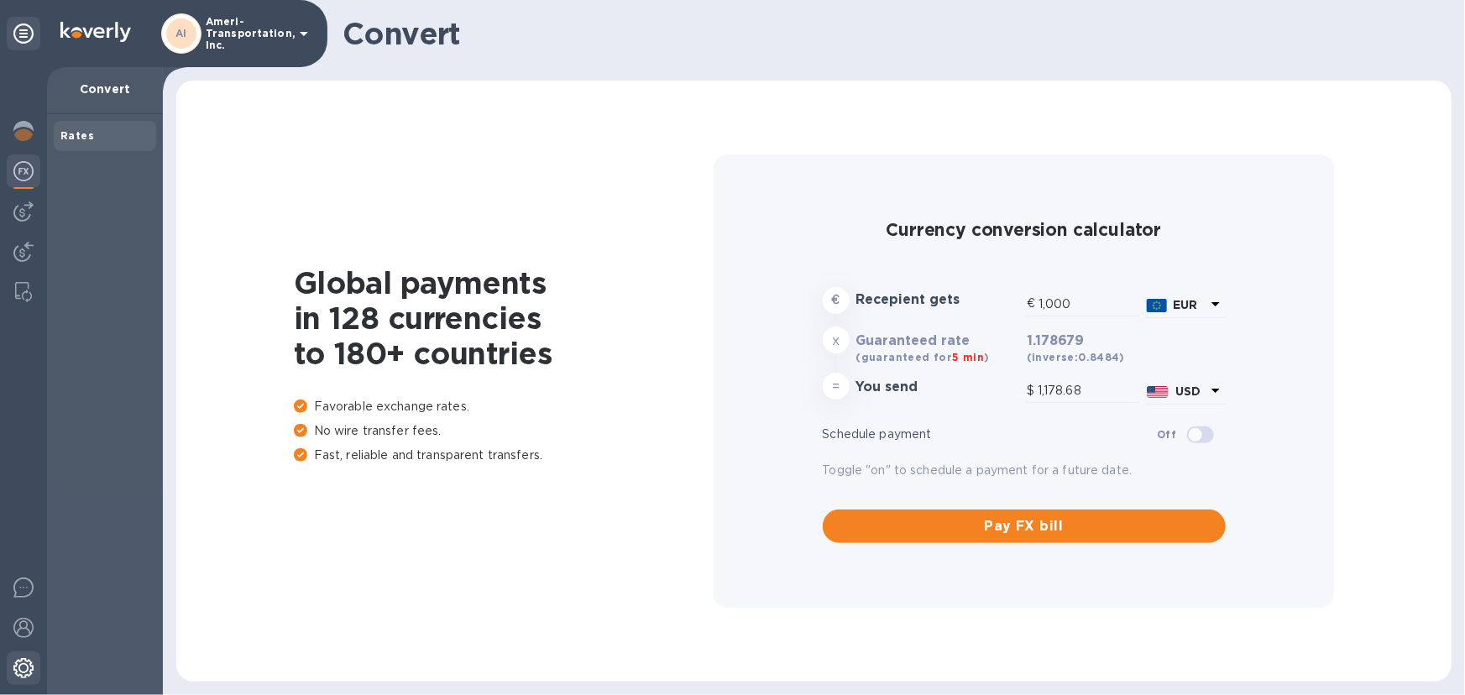
click at [22, 672] on img at bounding box center [23, 668] width 20 height 20
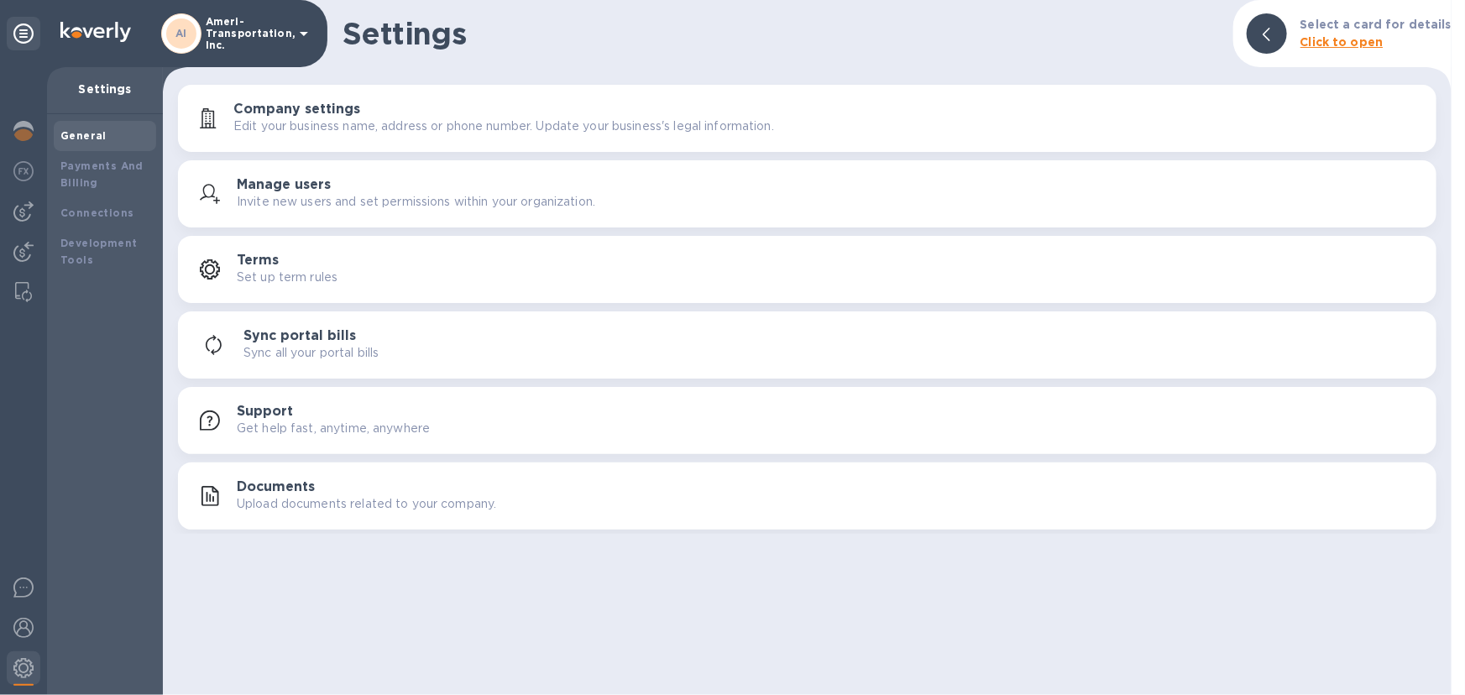
click at [394, 191] on div "Manage users Invite new users and set permissions within your organization." at bounding box center [830, 194] width 1186 height 34
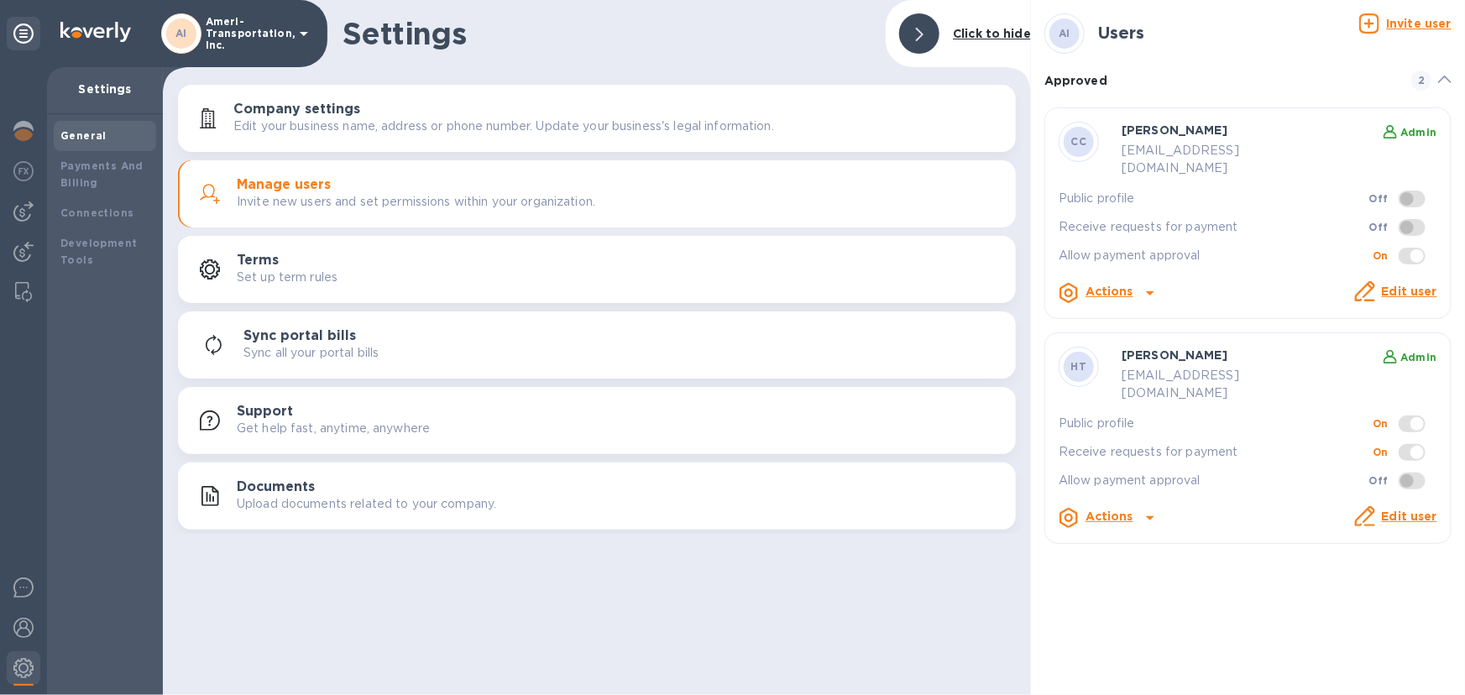
click at [1101, 285] on b "Actions" at bounding box center [1109, 291] width 48 height 13
click at [1276, 259] on div at bounding box center [732, 347] width 1465 height 695
click at [338, 117] on p "Edit your business name, address or phone number. Update your business's legal …" at bounding box center [503, 126] width 540 height 18
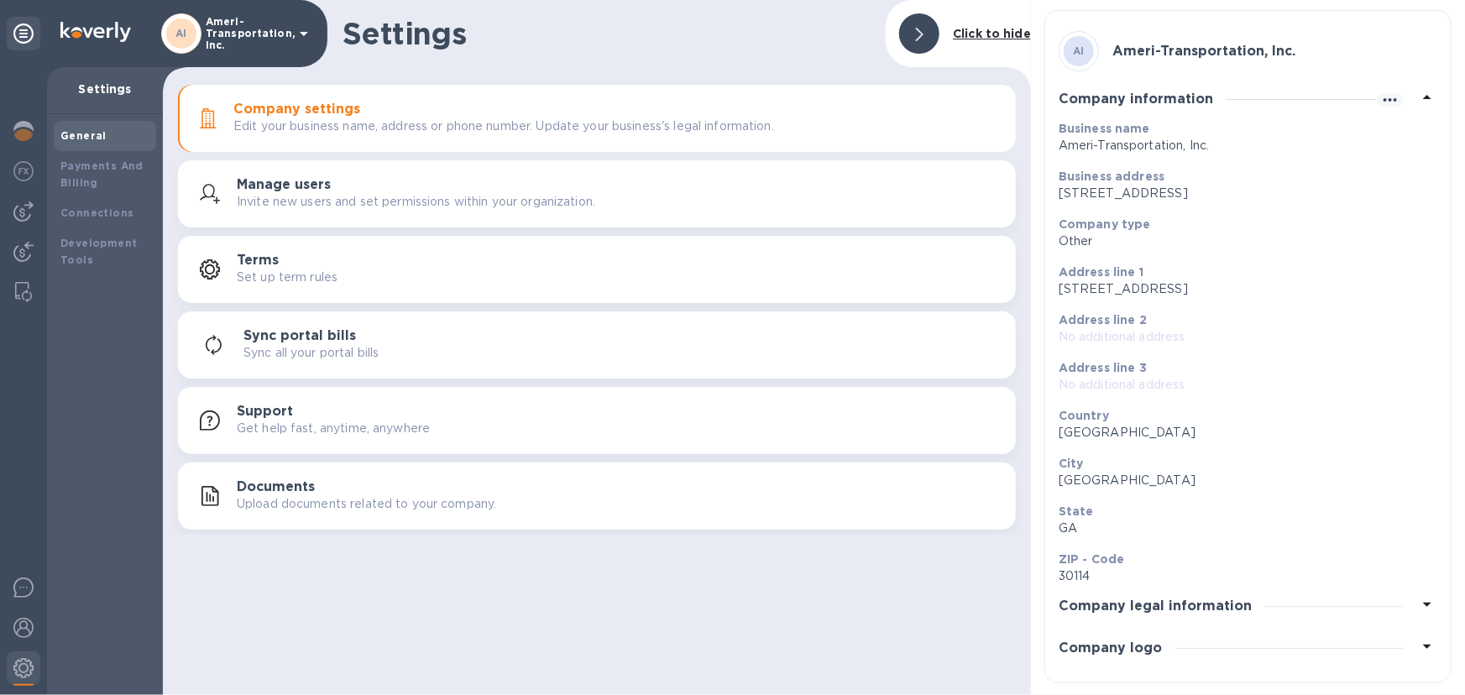
scroll to position [4, 0]
click at [1140, 646] on h3 "Company logo" at bounding box center [1109, 648] width 103 height 16
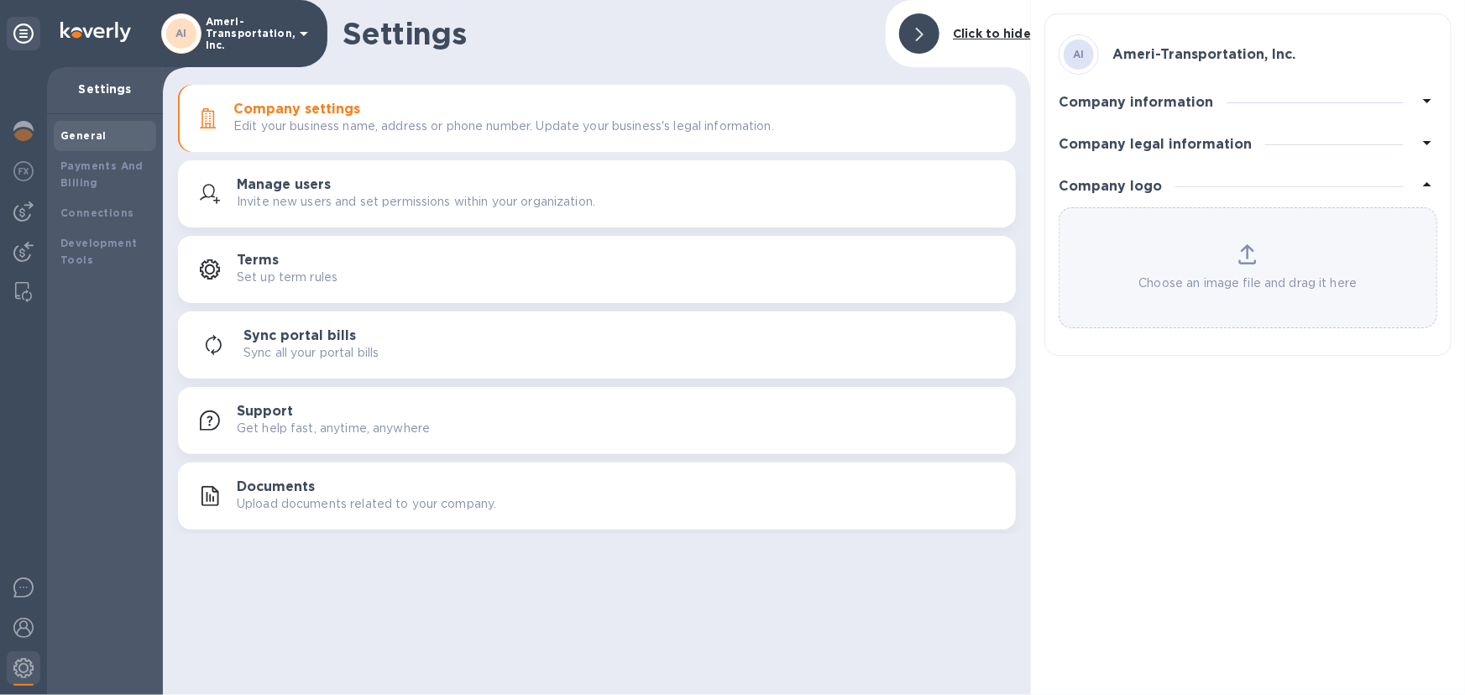
click at [1116, 146] on h3 "Company legal information" at bounding box center [1154, 145] width 193 height 16
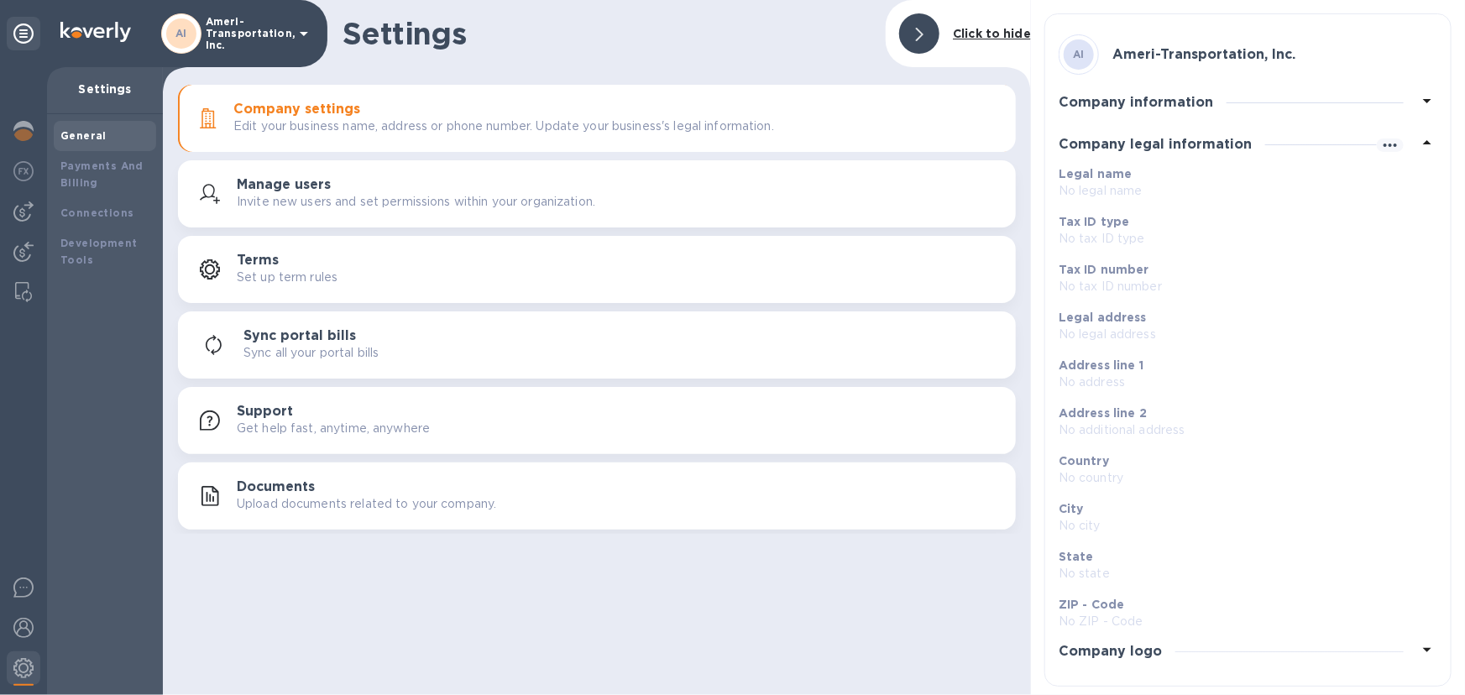
click at [344, 609] on div "Settings Click to hide Company settings Edit your business name, address or pho…" at bounding box center [597, 347] width 868 height 695
click at [462, 655] on div "Settings Click to hide Company settings Edit your business name, address or pho…" at bounding box center [597, 347] width 868 height 695
